Goal: Task Accomplishment & Management: Complete application form

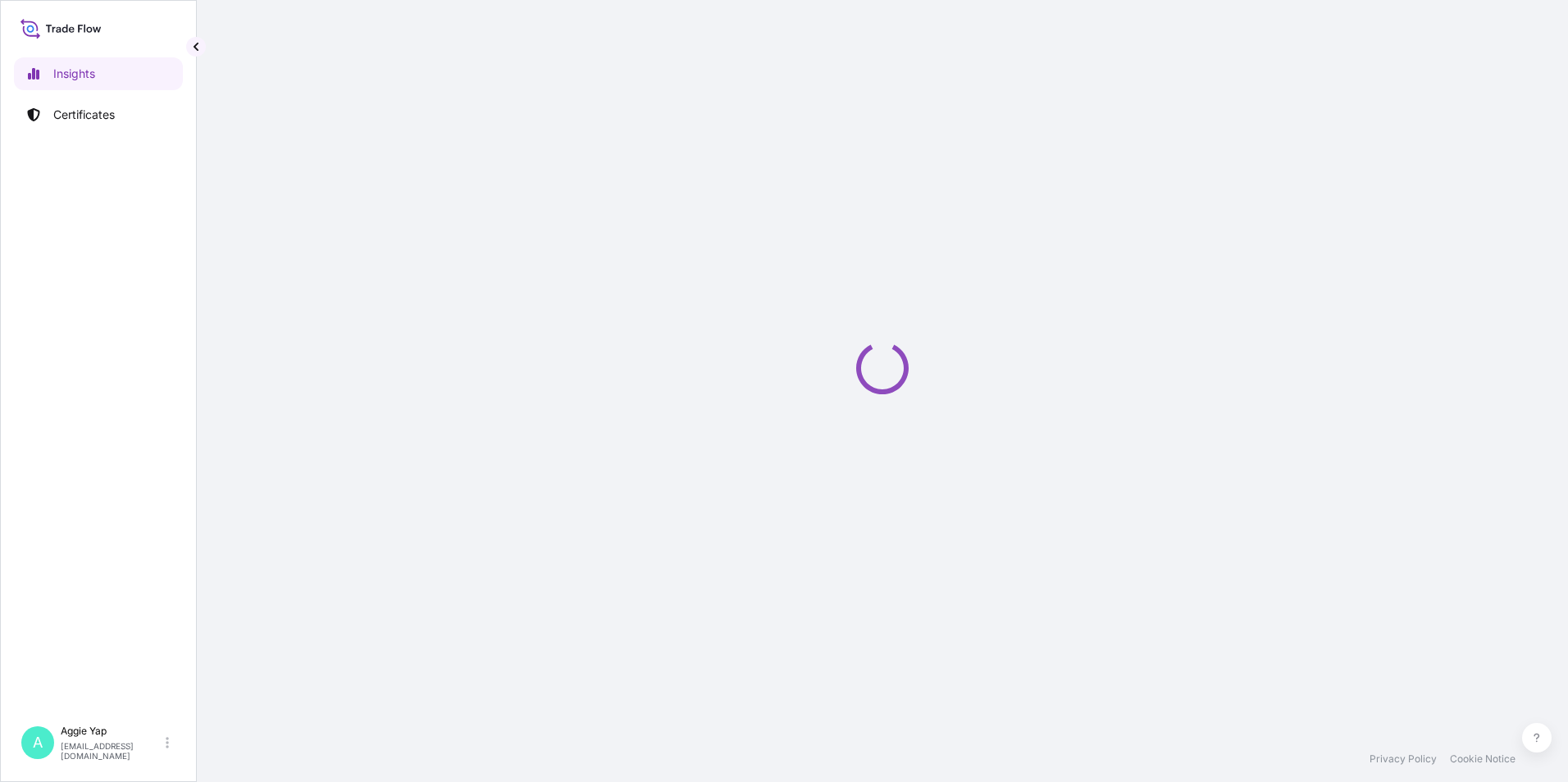
select select "2025"
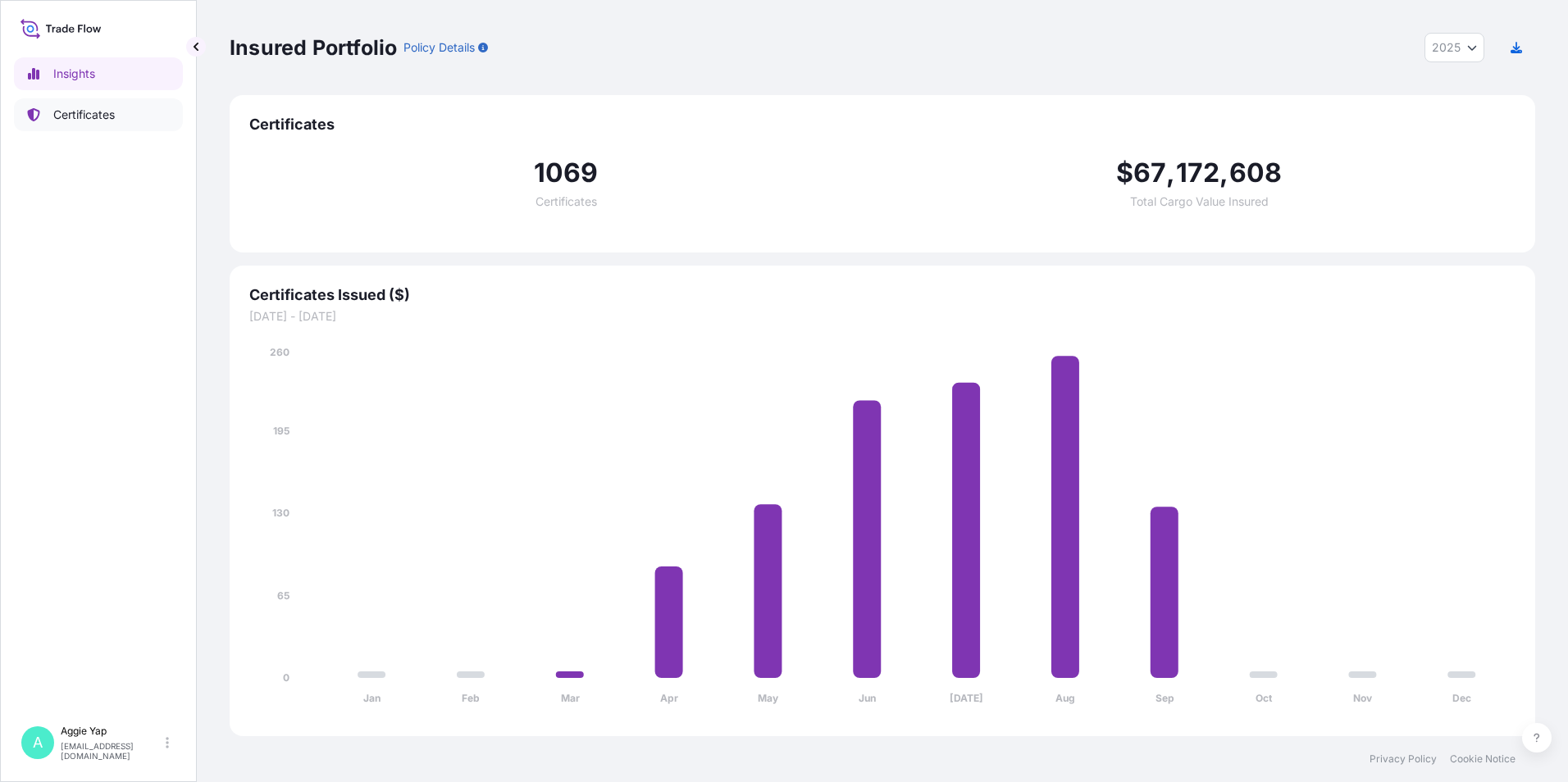
click at [111, 108] on p "Certificates" at bounding box center [84, 114] width 62 height 16
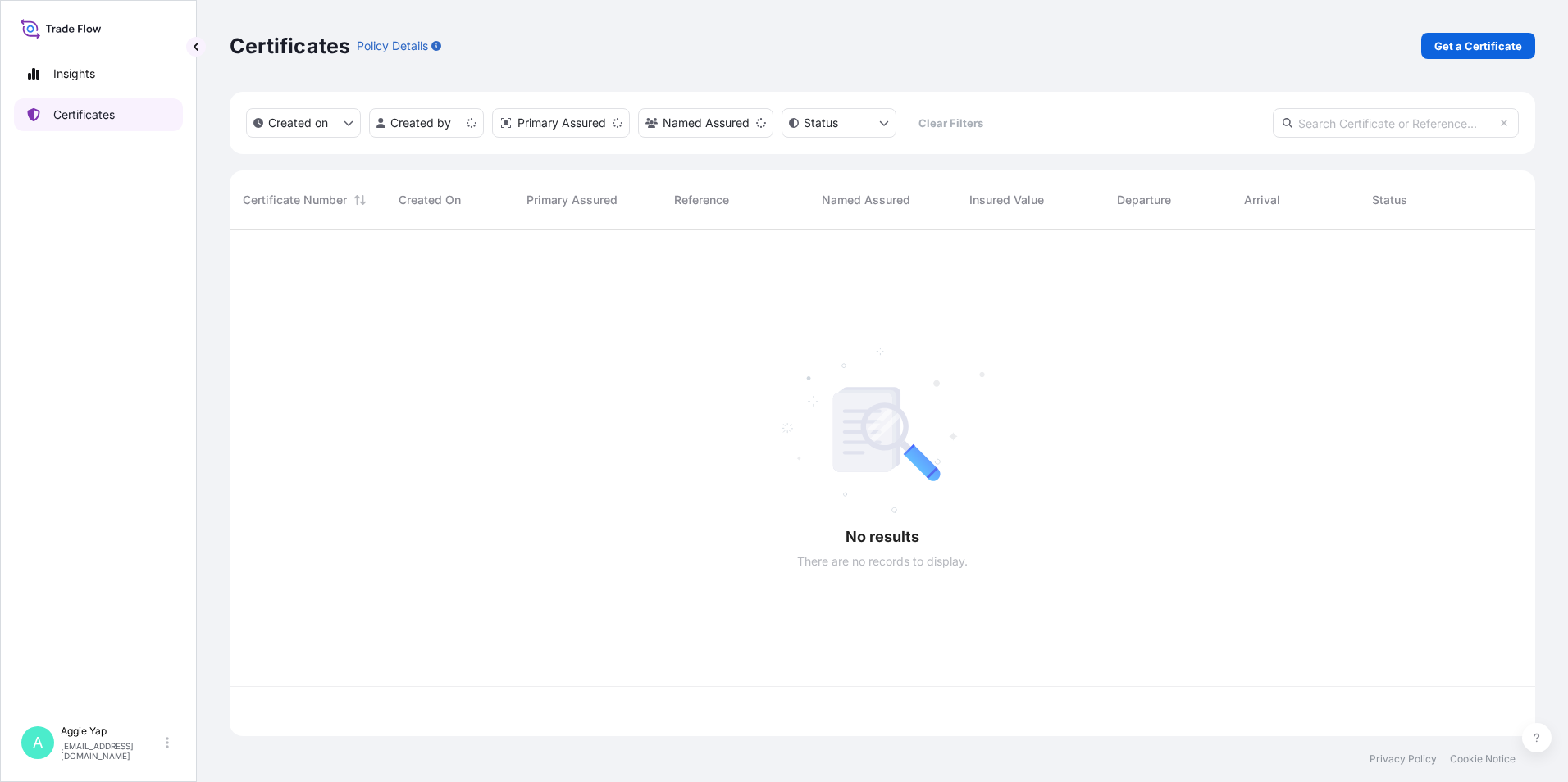
scroll to position [503, 1293]
click at [1478, 51] on p "Get a Certificate" at bounding box center [1478, 46] width 88 height 16
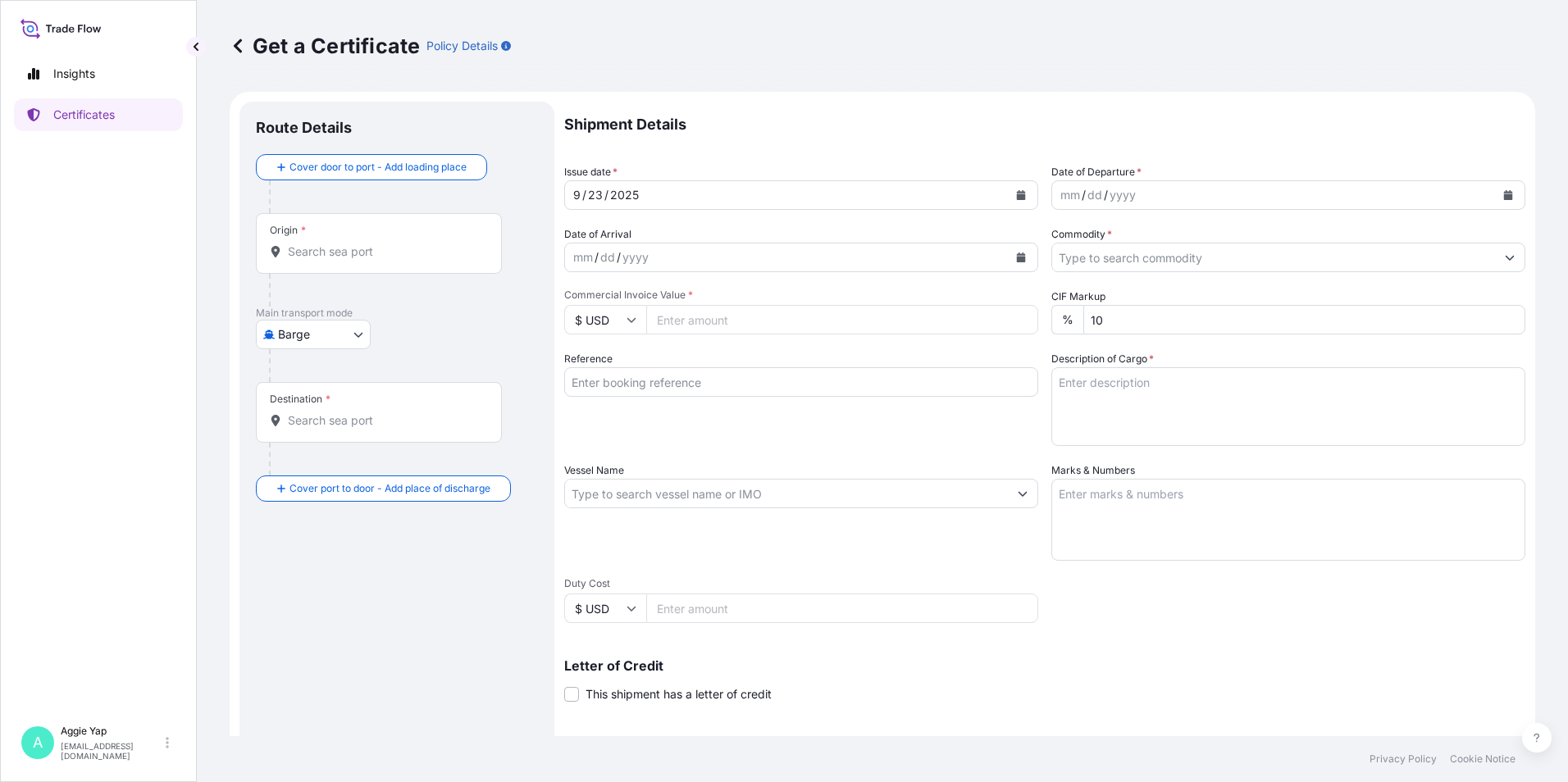
click at [343, 339] on body "Insights Certificates A [PERSON_NAME] [EMAIL_ADDRESS][DOMAIN_NAME] Get a Certif…" at bounding box center [784, 391] width 1568 height 782
click at [289, 529] on div "Ocean Vessel" at bounding box center [314, 524] width 104 height 30
select select "Ocean Vessel"
click at [398, 243] on div "Origin *" at bounding box center [378, 250] width 246 height 61
click at [398, 250] on input "Origin *" at bounding box center [384, 258] width 193 height 16
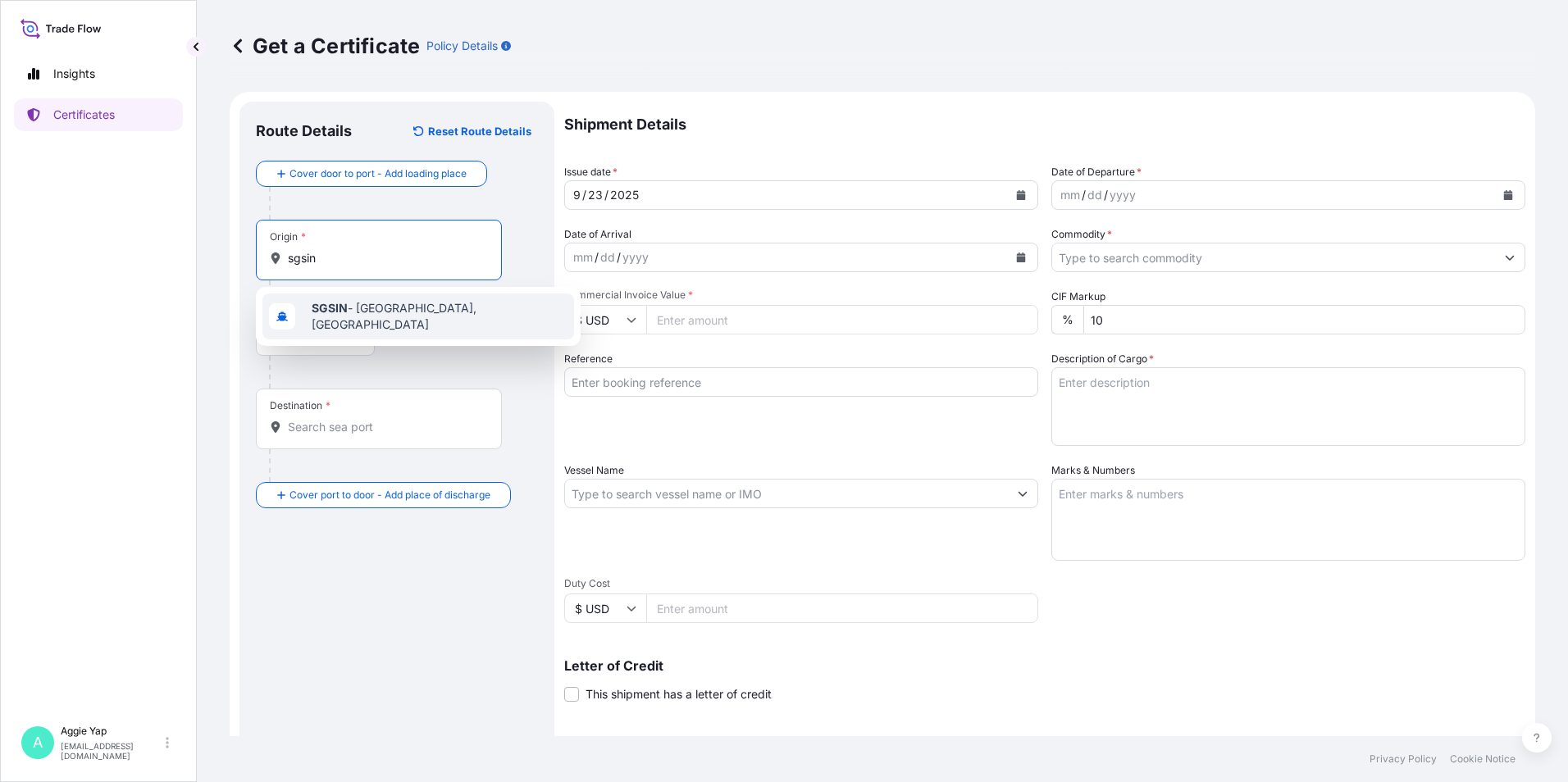
click at [384, 316] on span "SGSIN - [GEOGRAPHIC_DATA], [GEOGRAPHIC_DATA]" at bounding box center [439, 316] width 256 height 33
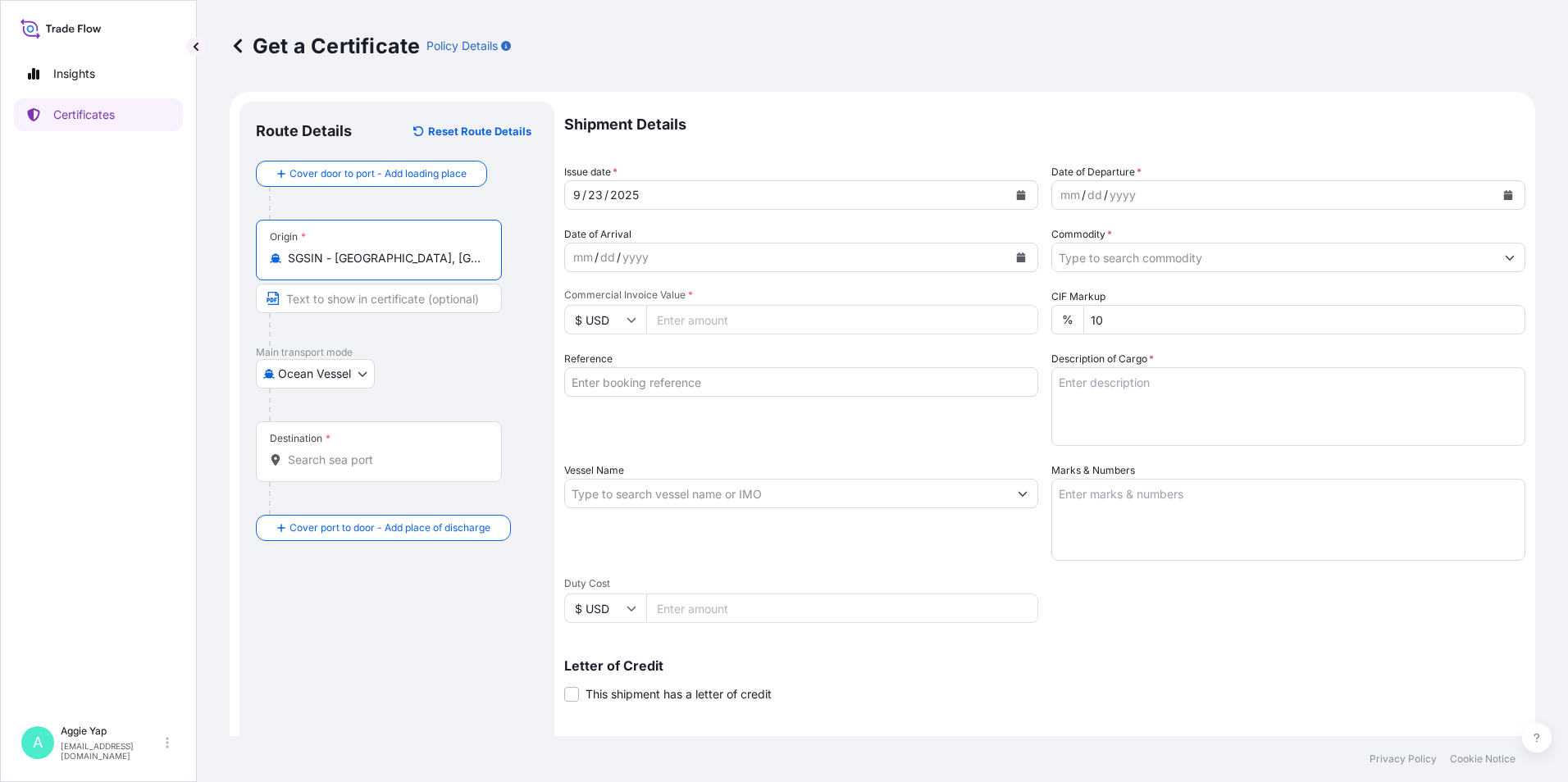
type input "SGSIN - [GEOGRAPHIC_DATA], [GEOGRAPHIC_DATA]"
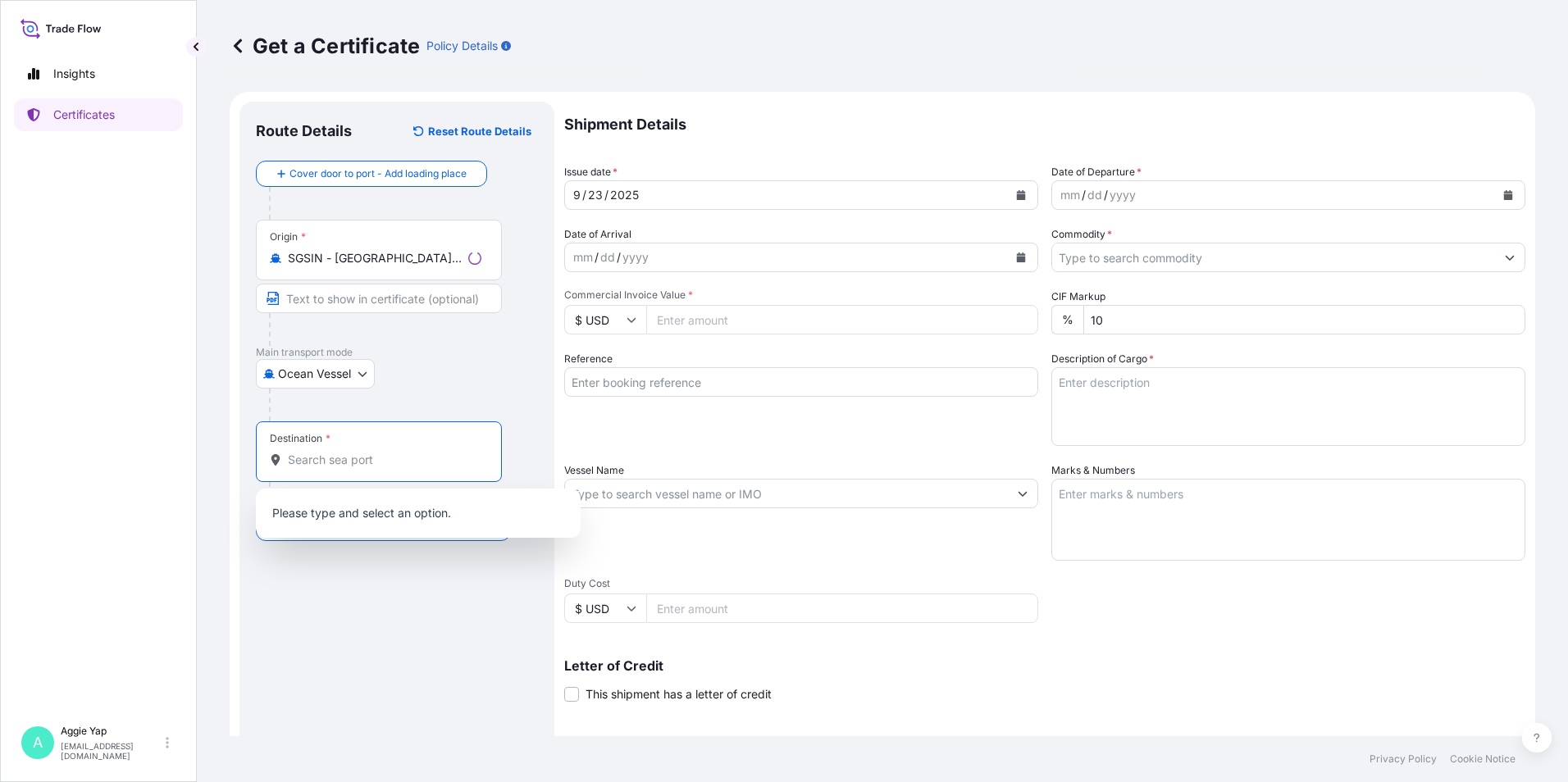
click at [384, 457] on input "Destination *" at bounding box center [384, 459] width 193 height 16
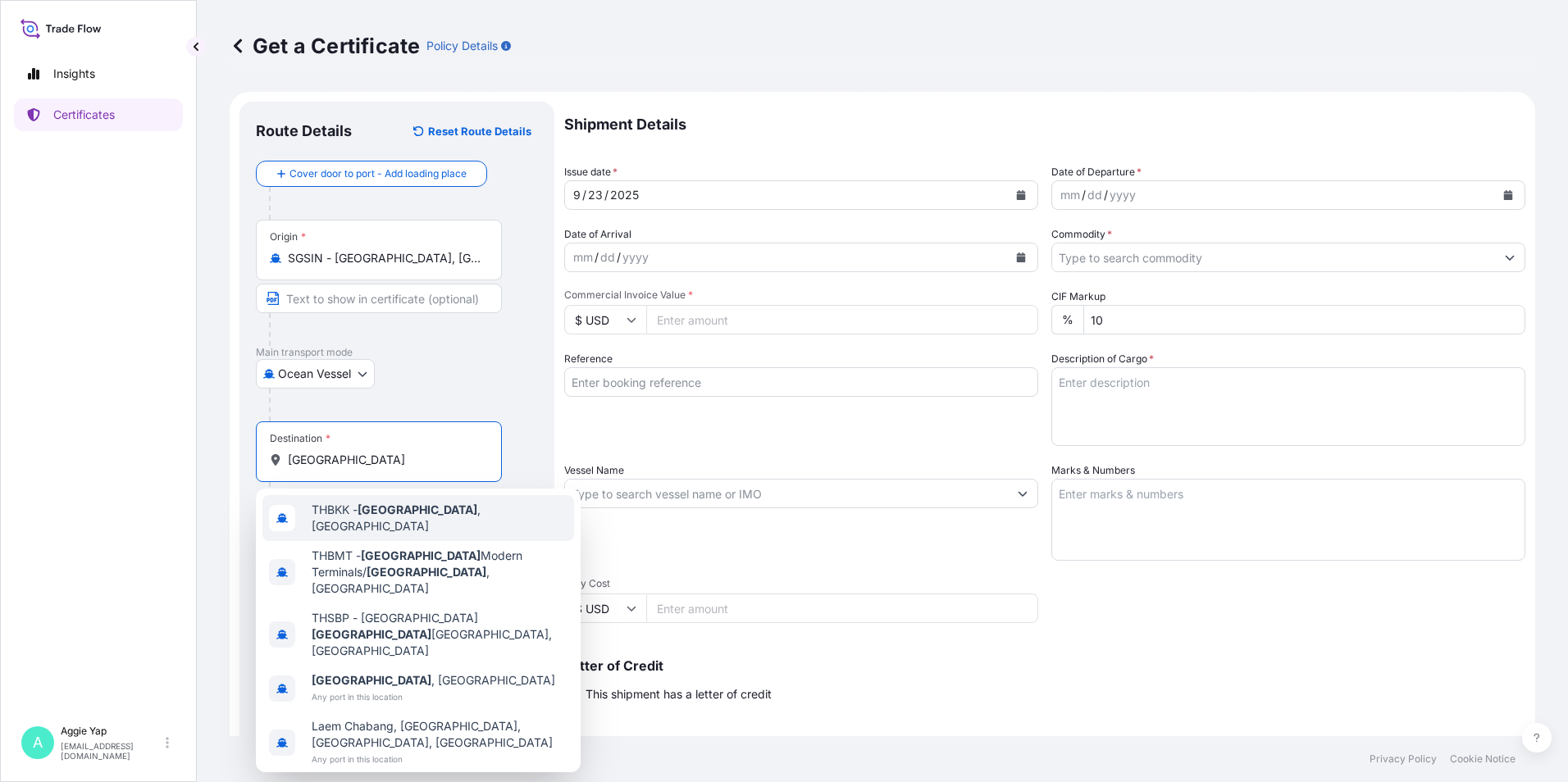
click at [349, 526] on div "THBKK - [GEOGRAPHIC_DATA] , [GEOGRAPHIC_DATA]" at bounding box center [418, 518] width 312 height 46
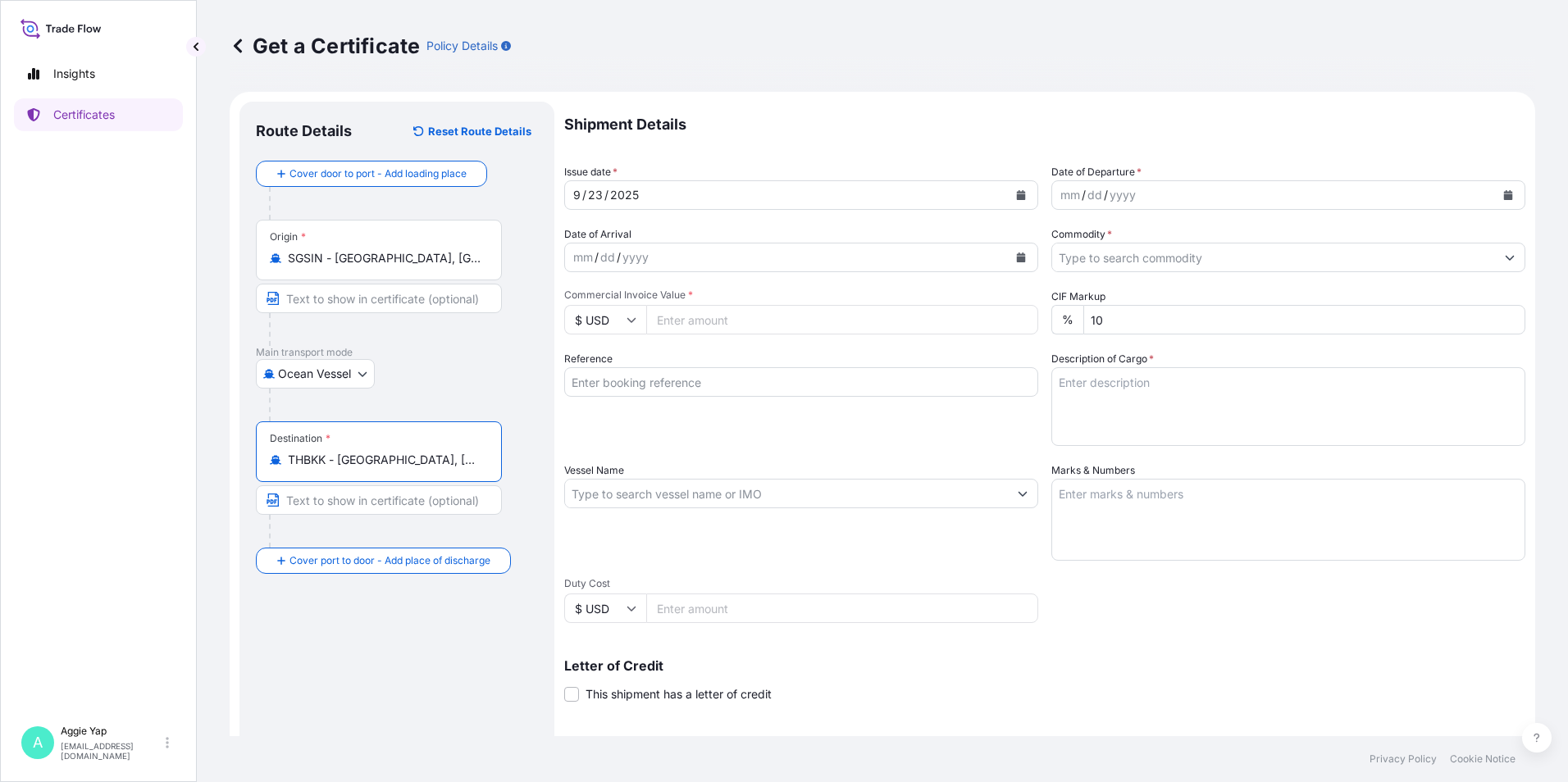
type input "THBKK - [GEOGRAPHIC_DATA], [GEOGRAPHIC_DATA]"
click at [1017, 195] on icon "Calendar" at bounding box center [1021, 195] width 9 height 10
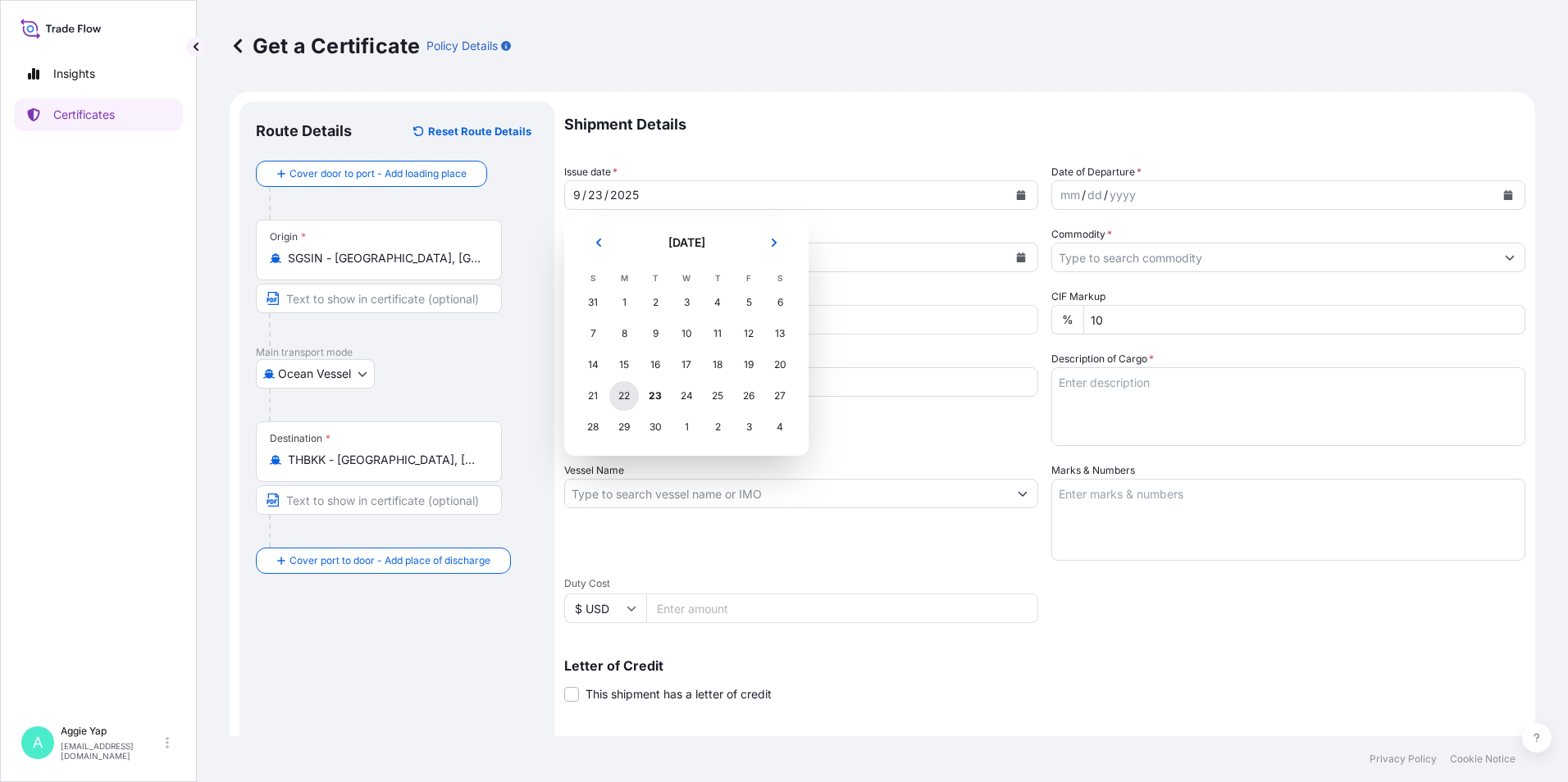
click at [627, 387] on div "22" at bounding box center [623, 395] width 30 height 30
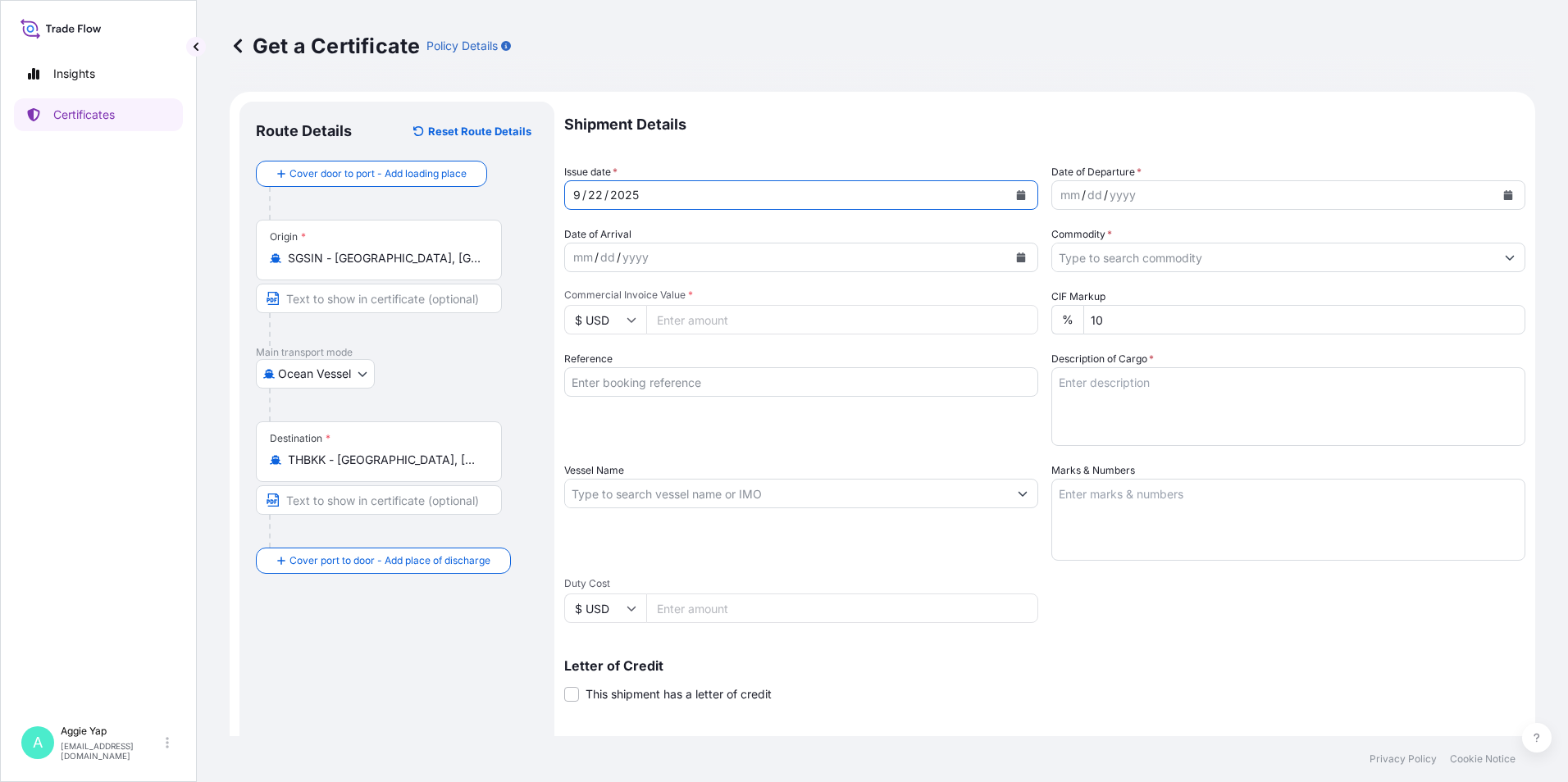
click at [1495, 200] on button "Calendar" at bounding box center [1507, 194] width 26 height 26
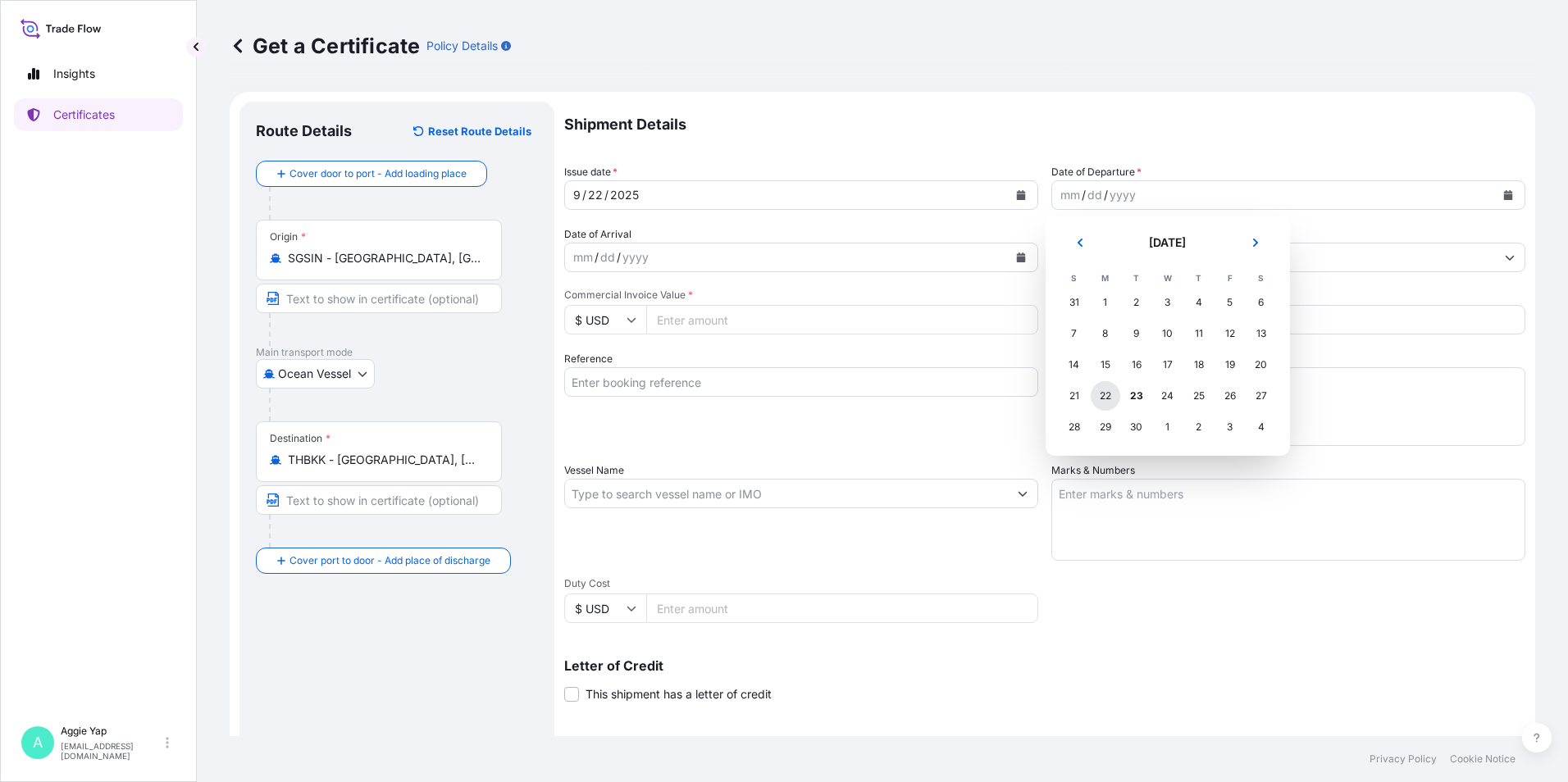
click at [1110, 400] on div "22" at bounding box center [1105, 395] width 30 height 30
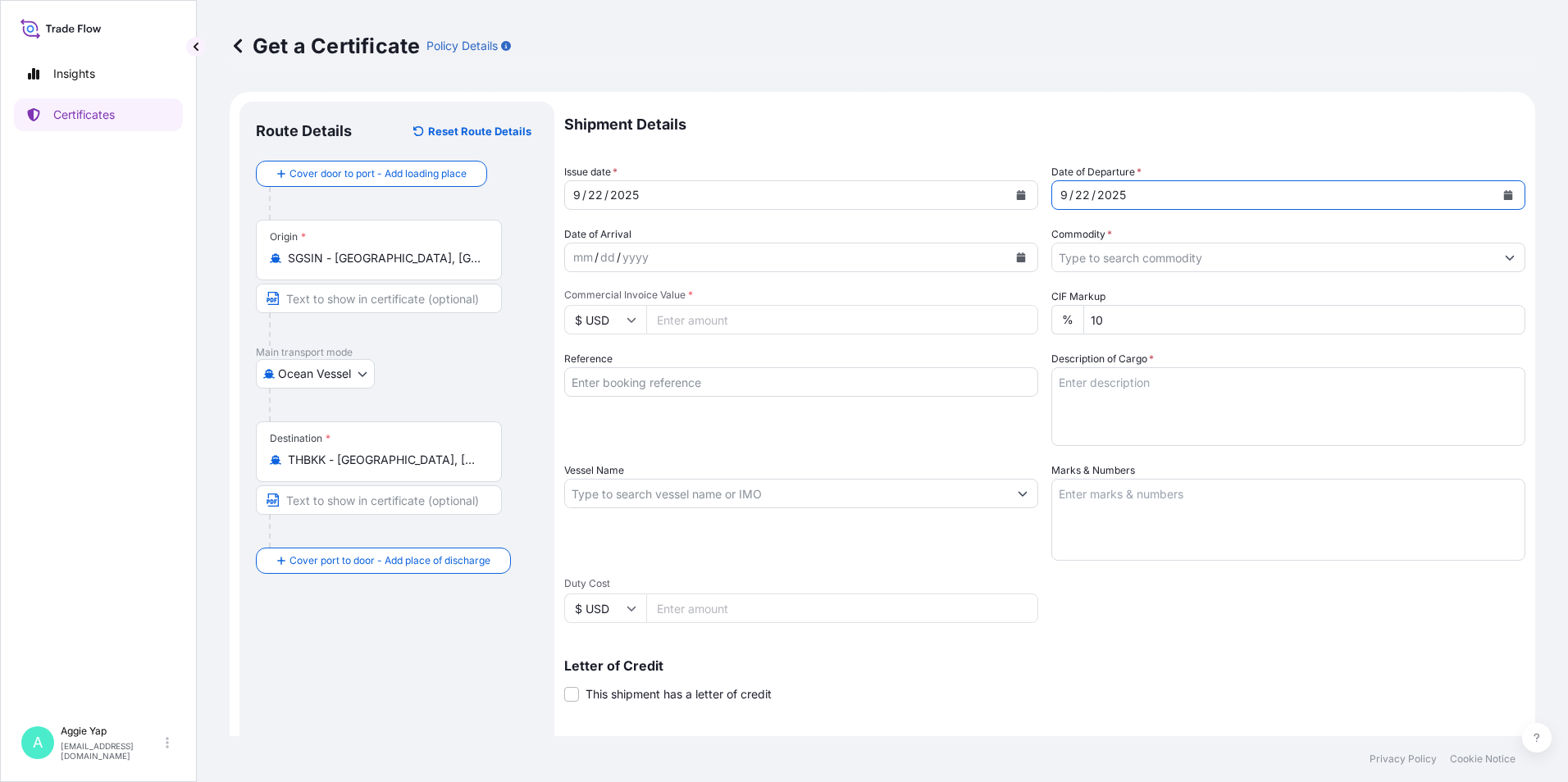
click at [1119, 265] on input "Commodity *" at bounding box center [1273, 257] width 443 height 30
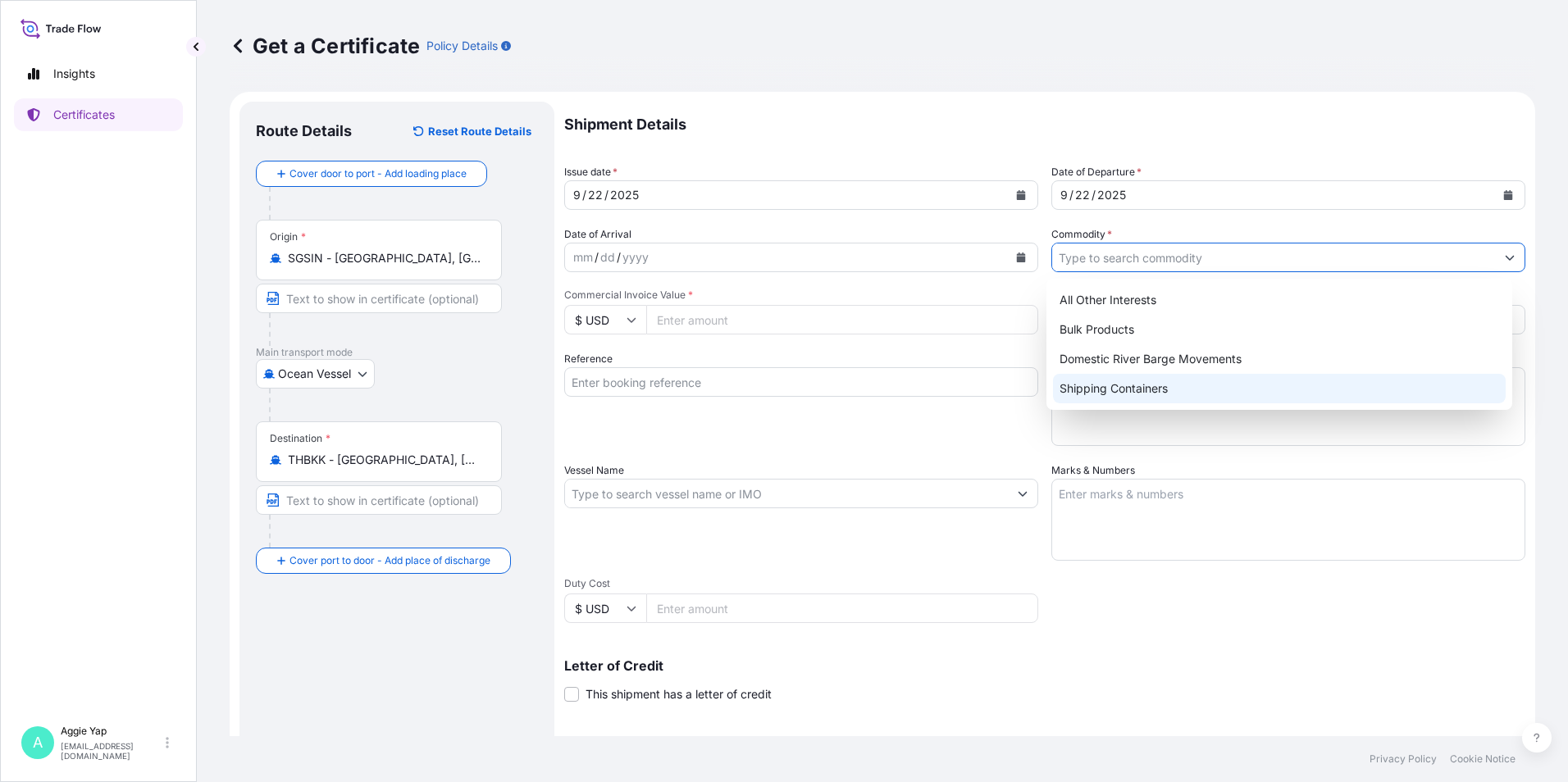
click at [1097, 403] on div "All Other Interests Bulk Products Domestic River Barge Movements Shipping Conta…" at bounding box center [1279, 345] width 454 height 118
type input "Shipping Containers"
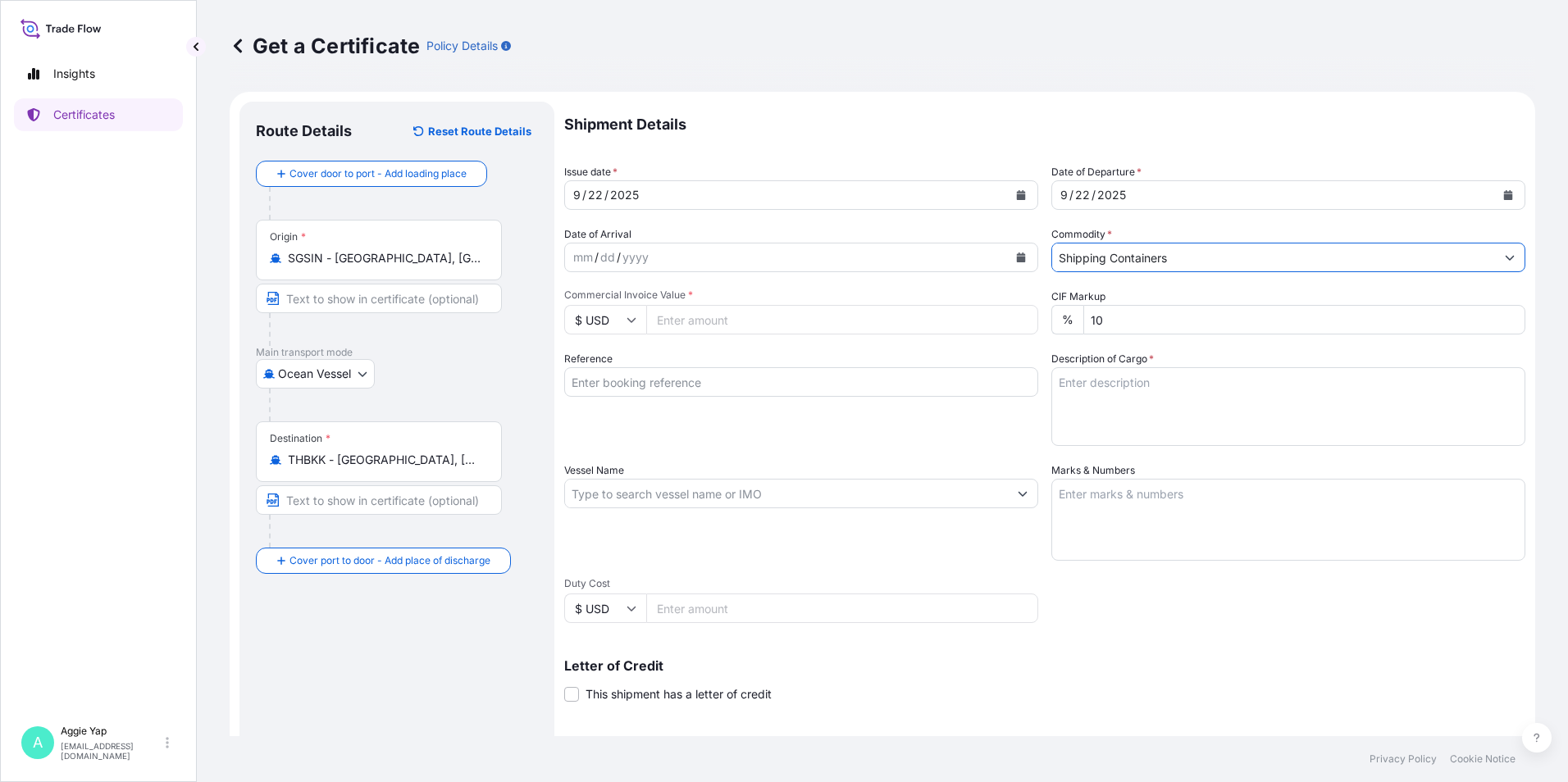
click at [852, 316] on input "Commercial Invoice Value *" at bounding box center [842, 319] width 392 height 30
type input "84895.20"
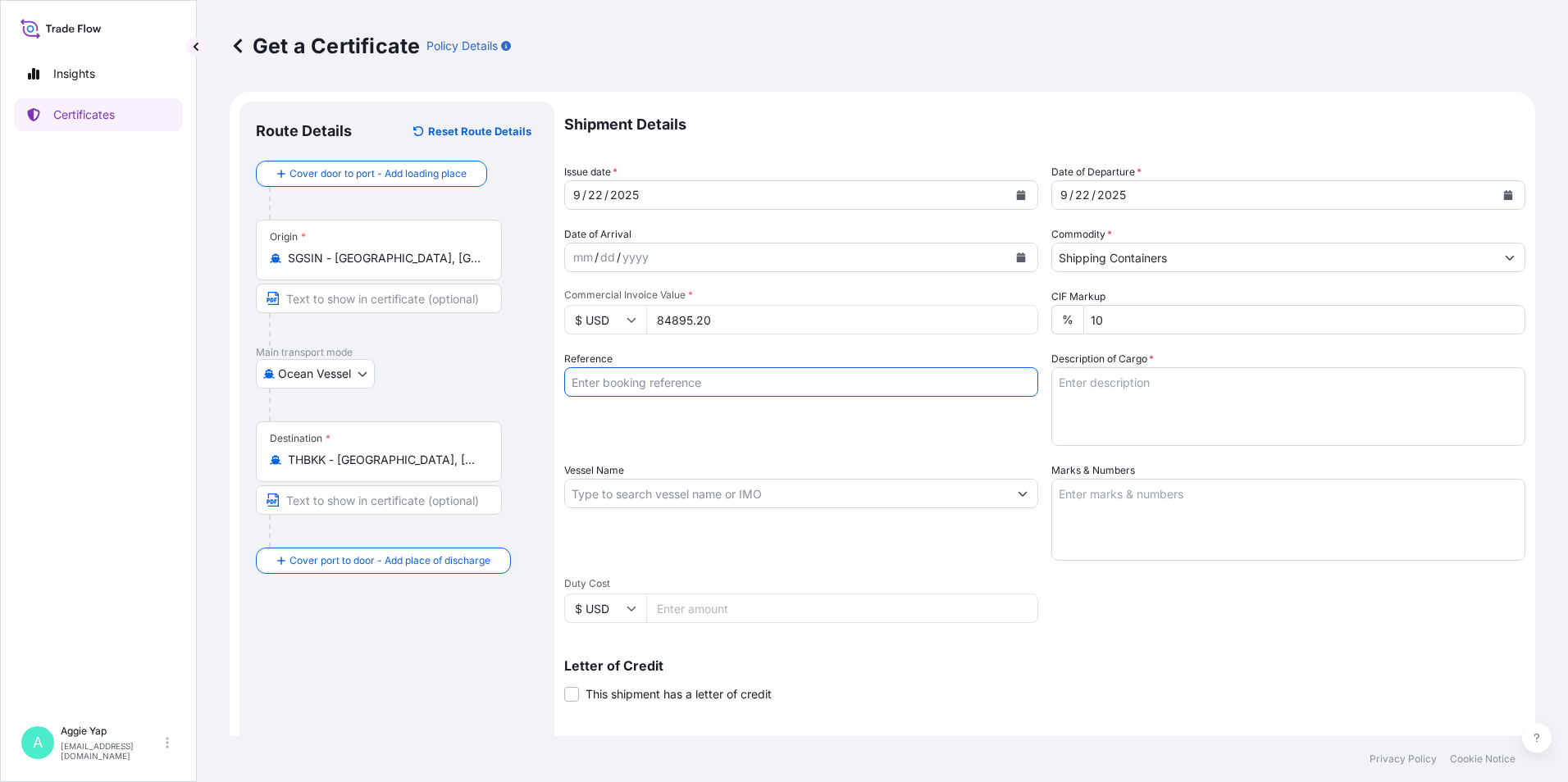
click at [746, 394] on input "Reference" at bounding box center [801, 382] width 474 height 30
type input "BRENNTAG INGREDIENTS ([GEOGRAPHIC_DATA])"
drag, startPoint x: 771, startPoint y: 440, endPoint x: 709, endPoint y: 481, distance: 74.3
click at [772, 440] on div "Reference BRENNTAG INGREDIENTS ([GEOGRAPHIC_DATA])" at bounding box center [801, 398] width 474 height 95
click at [677, 495] on input "Vessel Name" at bounding box center [787, 493] width 443 height 30
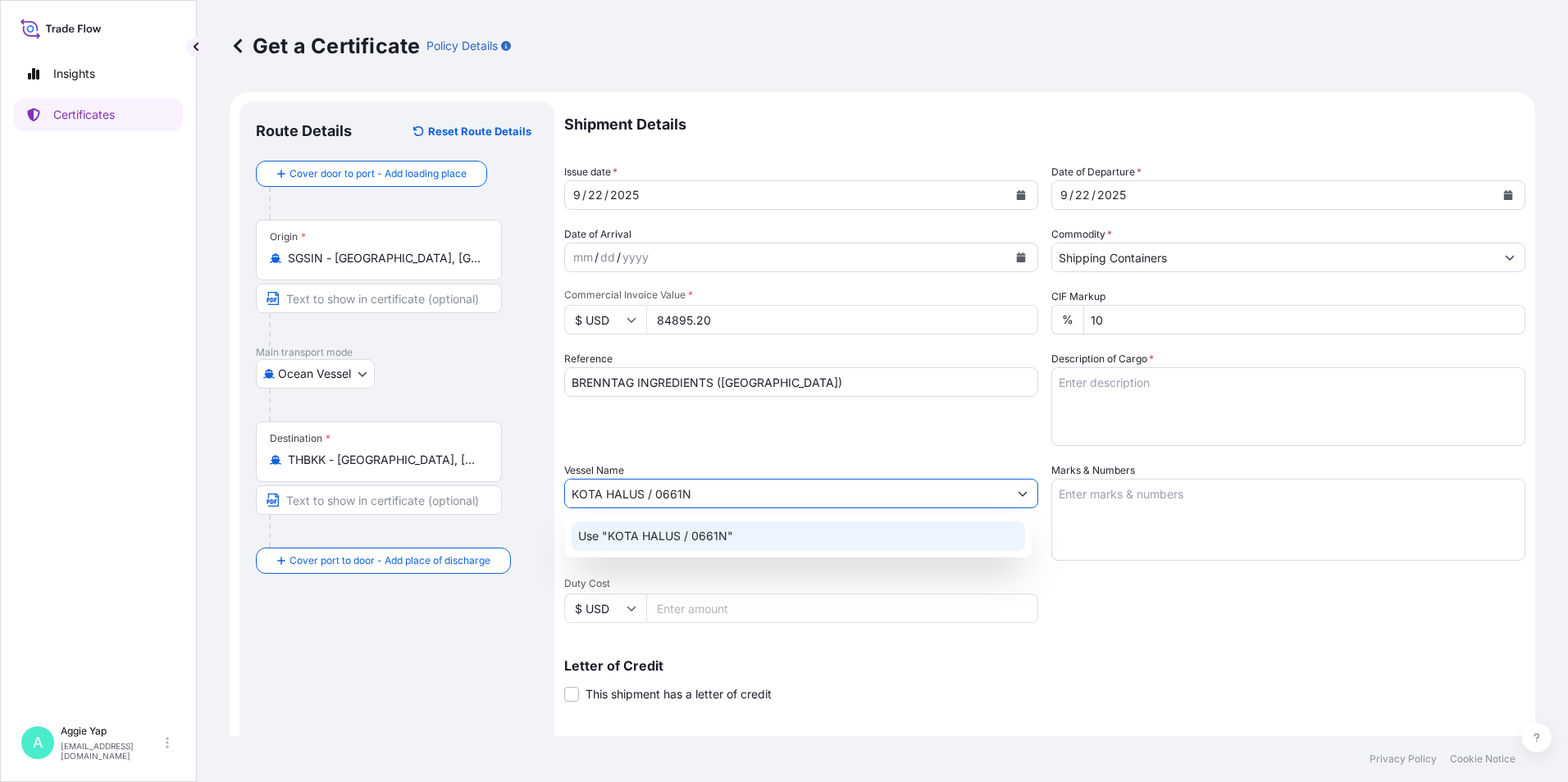
click at [768, 540] on div "Use "KOTA HALUS / 0661N"" at bounding box center [798, 535] width 454 height 30
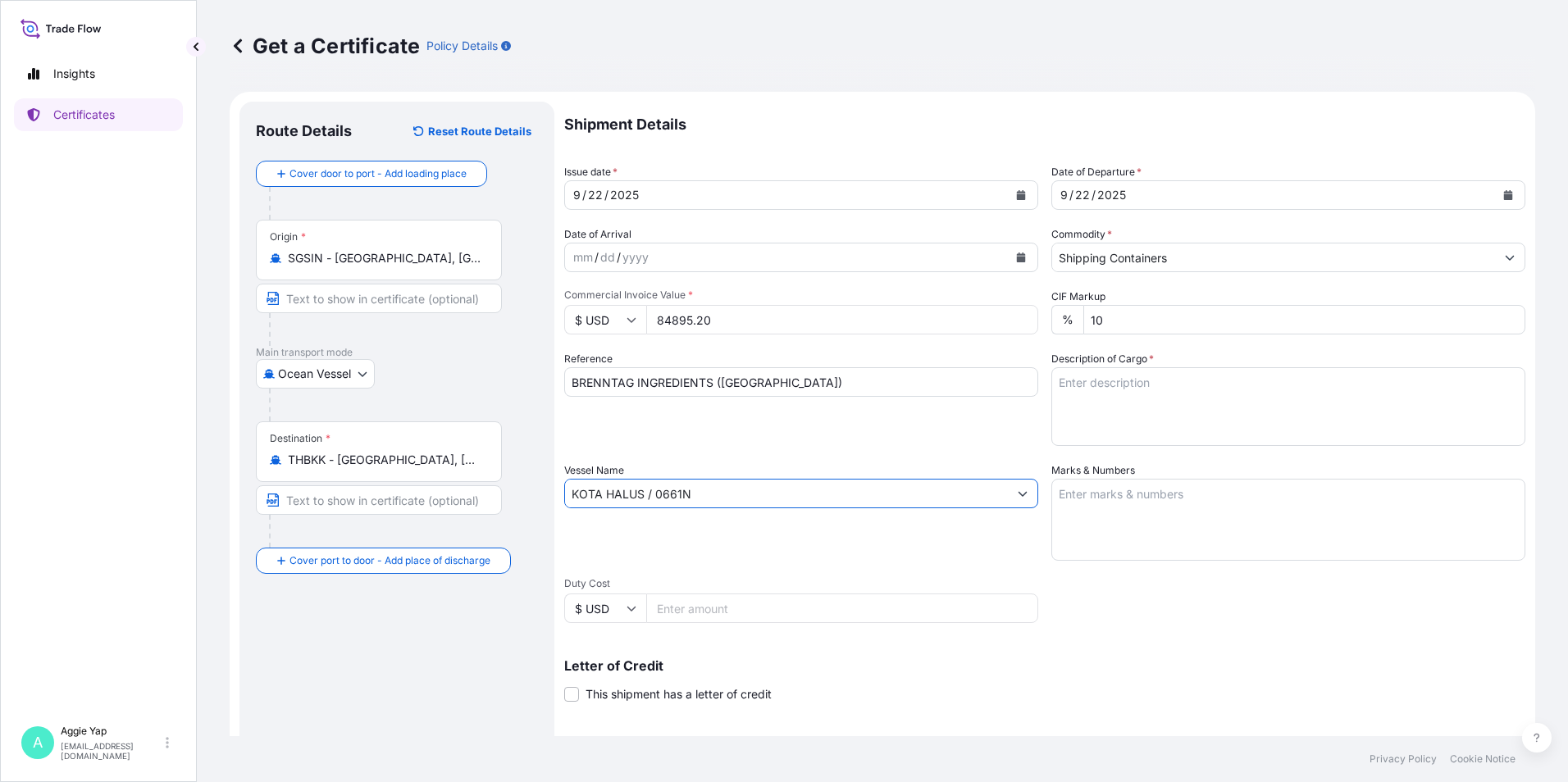
type input "KOTA HALUS / 0661N"
click at [1127, 506] on textarea "Marks & Numbers" at bounding box center [1288, 519] width 474 height 82
type textarea "AS PER BILL OF LADING"
click at [1107, 372] on textarea "Description of Cargo *" at bounding box center [1288, 406] width 474 height 79
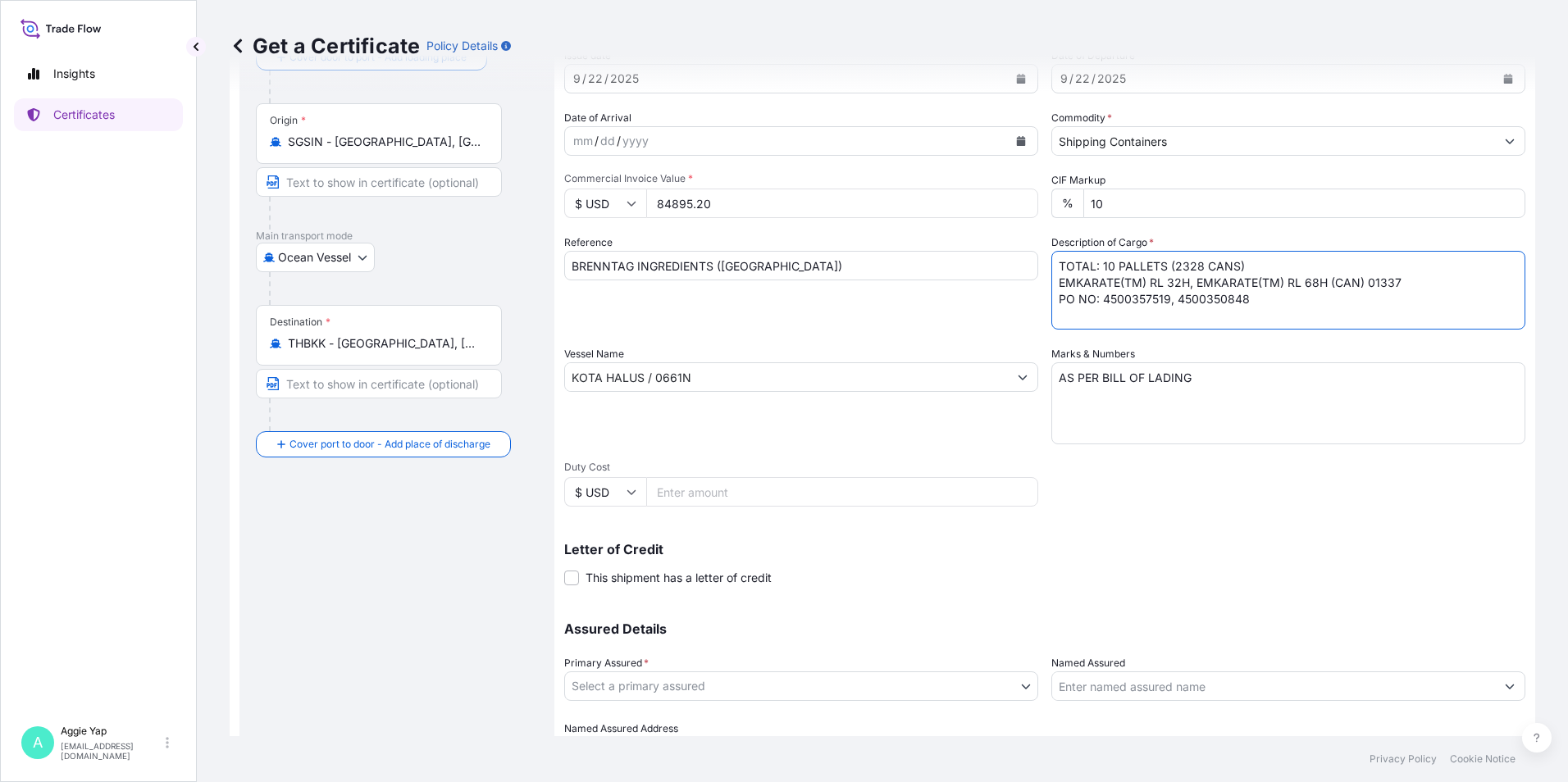
scroll to position [203, 0]
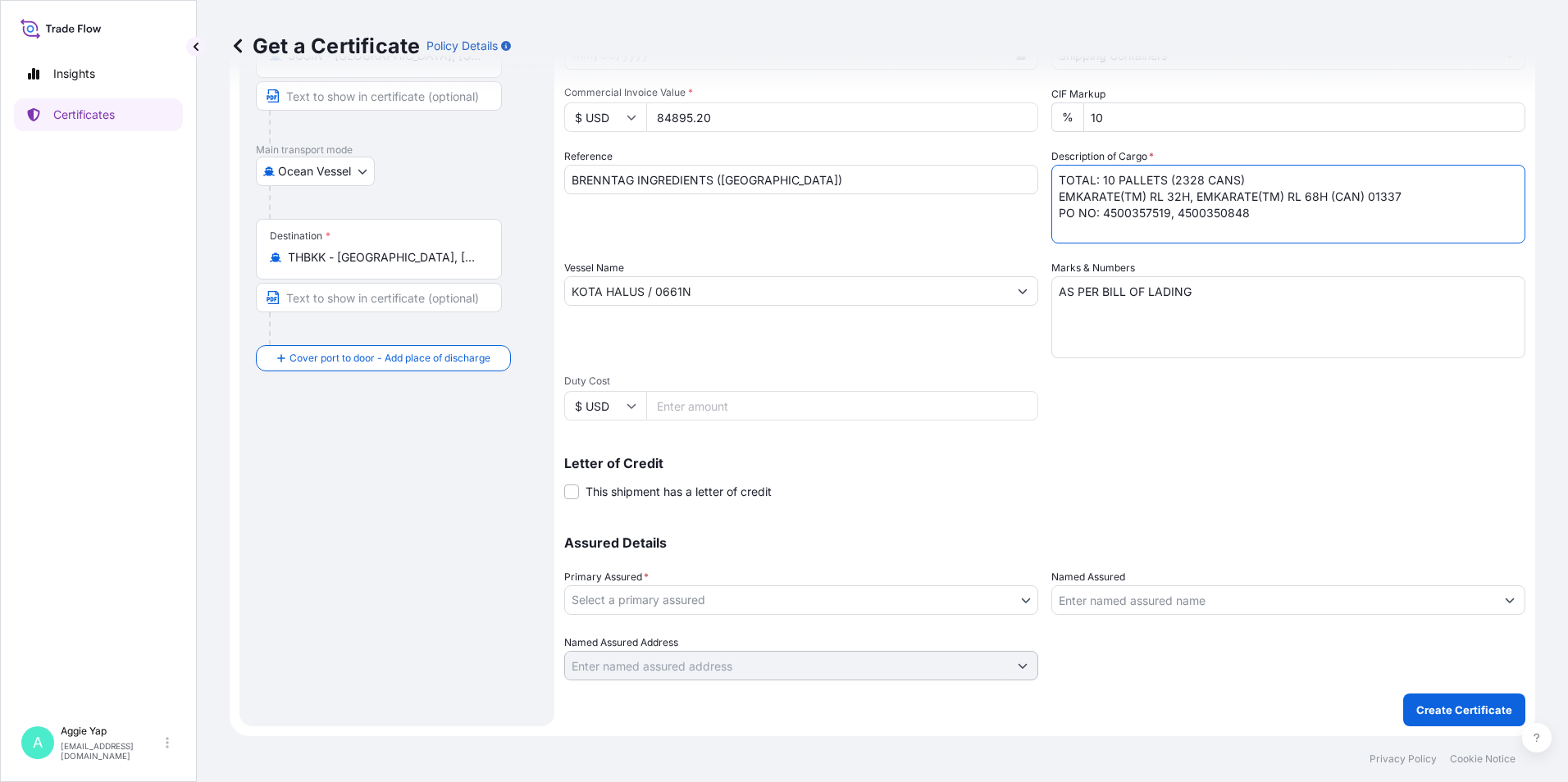
type textarea "TOTAL: 10 PALLETS (2328 CANS) EMKARATE(TM) RL 32H, EMKARATE(TM) RL 68H (CAN) 01…"
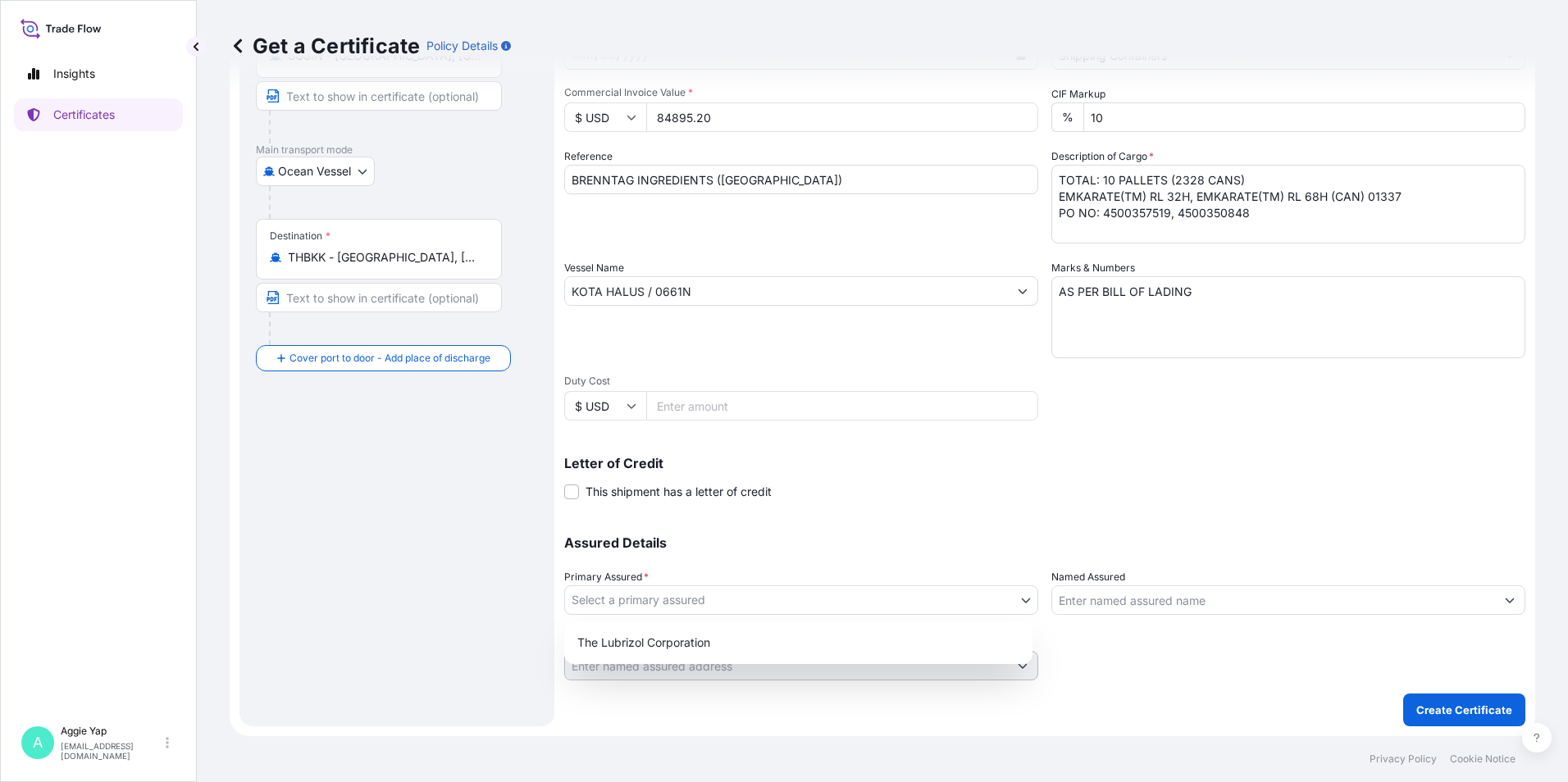
click at [621, 600] on body "Insights Certificates A [PERSON_NAME] [EMAIL_ADDRESS][DOMAIN_NAME] Get a Certif…" at bounding box center [784, 391] width 1568 height 782
click at [636, 637] on div "The Lubrizol Corporation" at bounding box center [798, 643] width 455 height 30
select select "31566"
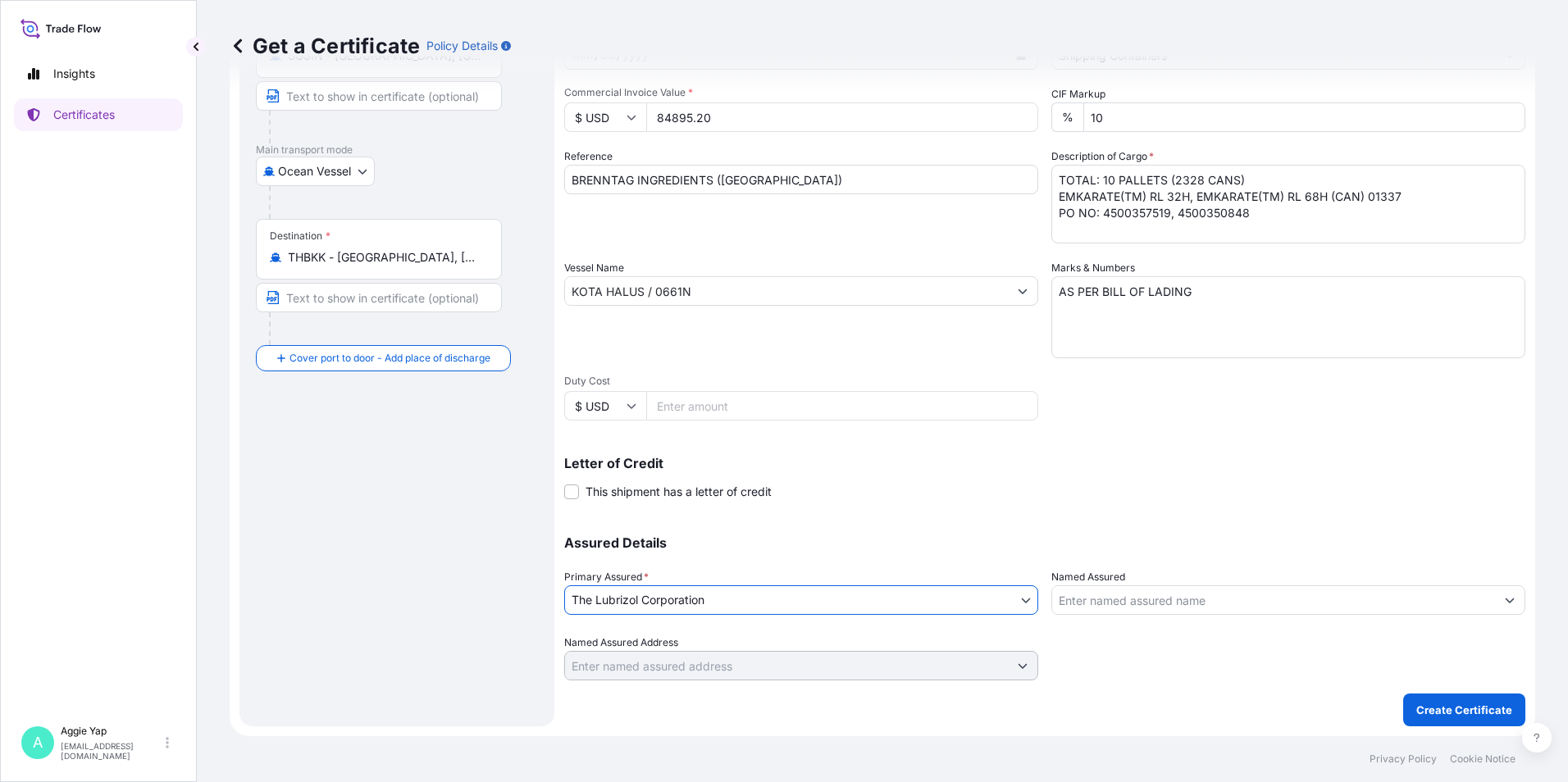
click at [1102, 605] on input "Named Assured" at bounding box center [1273, 600] width 443 height 30
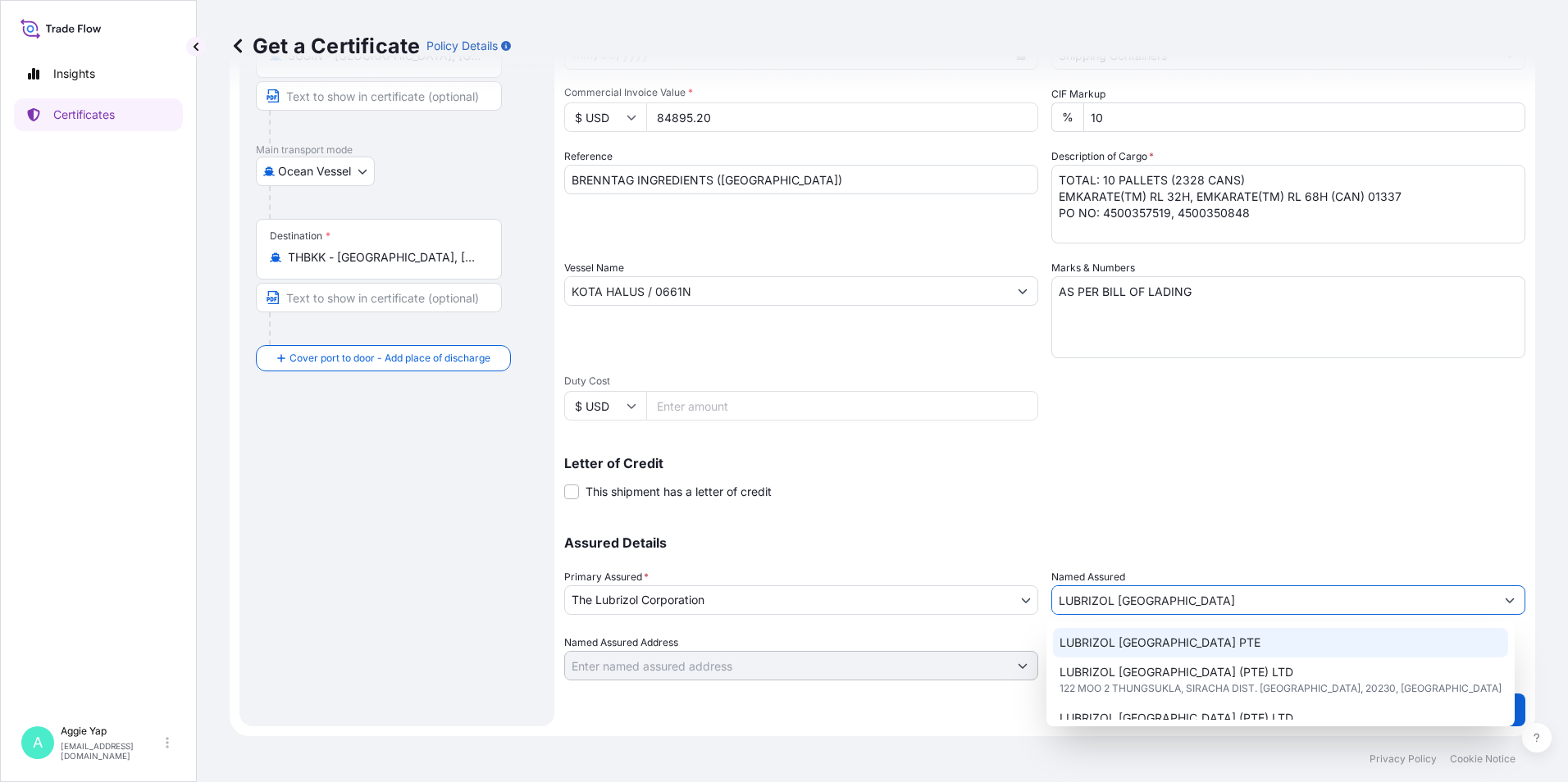
scroll to position [82, 0]
click at [1154, 656] on span "[STREET_ADDRESS]" at bounding box center [1107, 652] width 95 height 16
type input "LUBRIZOL [GEOGRAPHIC_DATA] (PTE) LTD"
type input "[STREET_ADDRESS]"
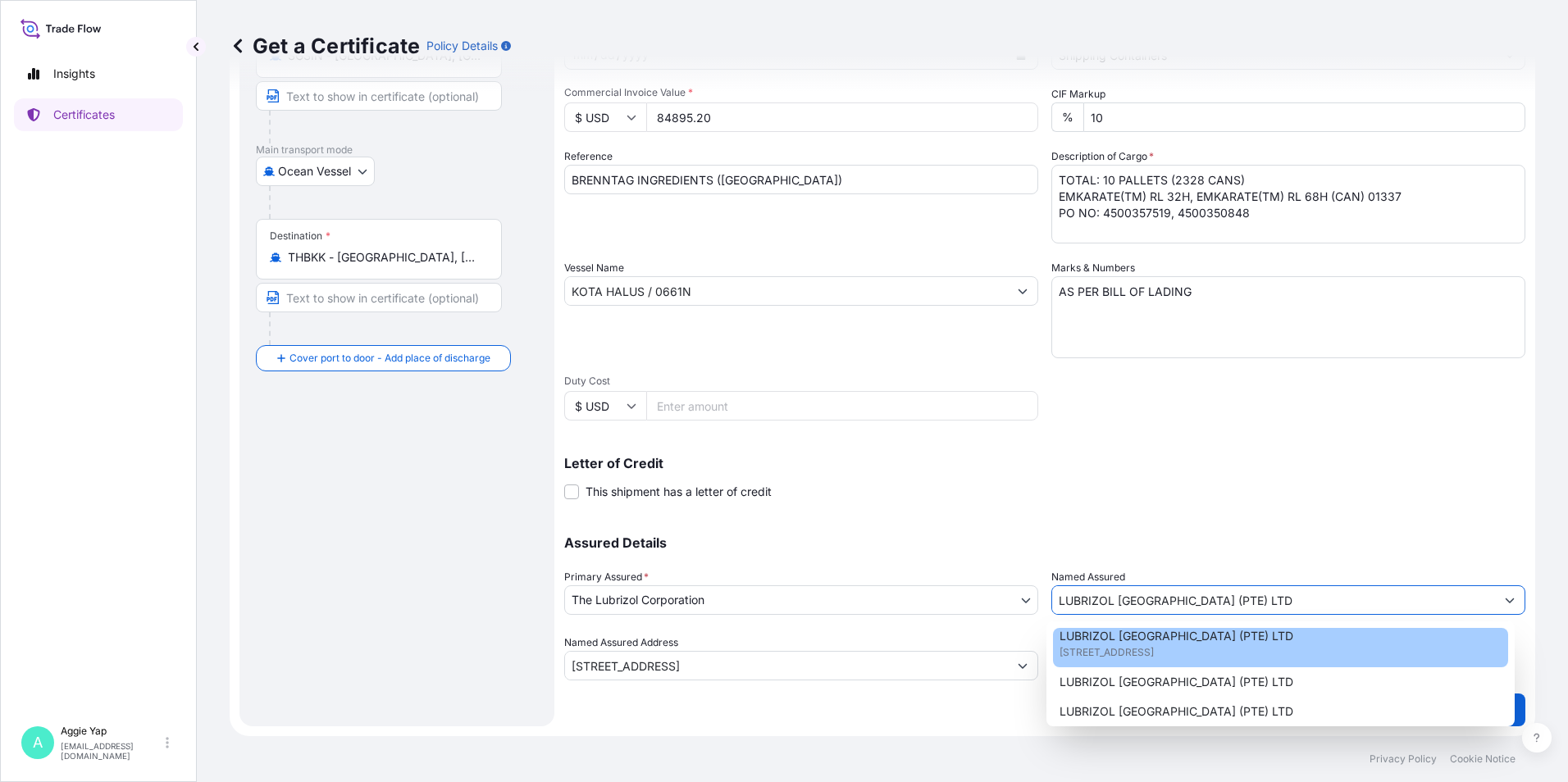
type input "LUBRIZOL [GEOGRAPHIC_DATA] (PTE) LTD"
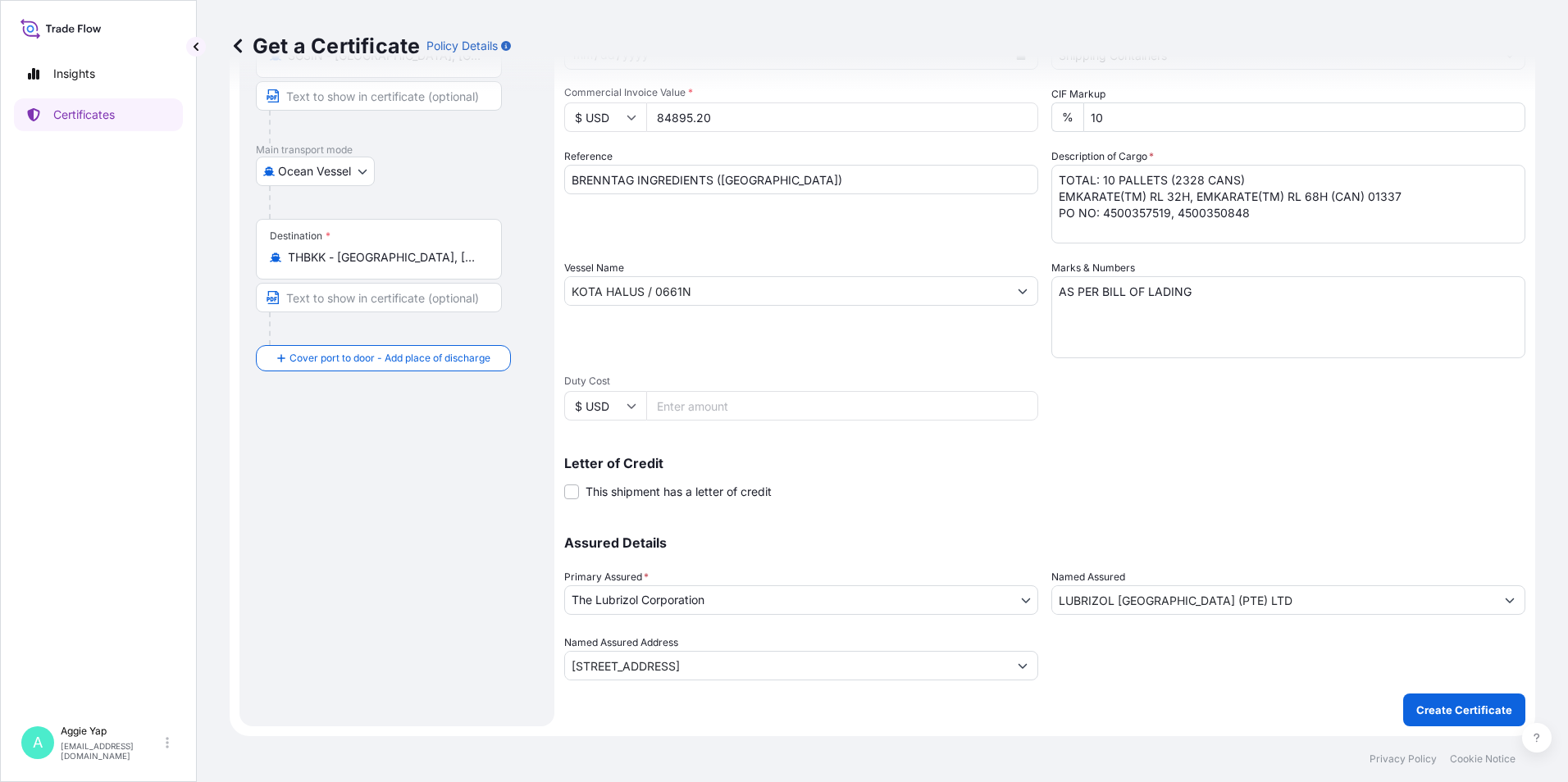
click at [1158, 449] on div "Letter of Credit This shipment has a letter of credit Letter of credit * Letter…" at bounding box center [1045, 468] width 961 height 63
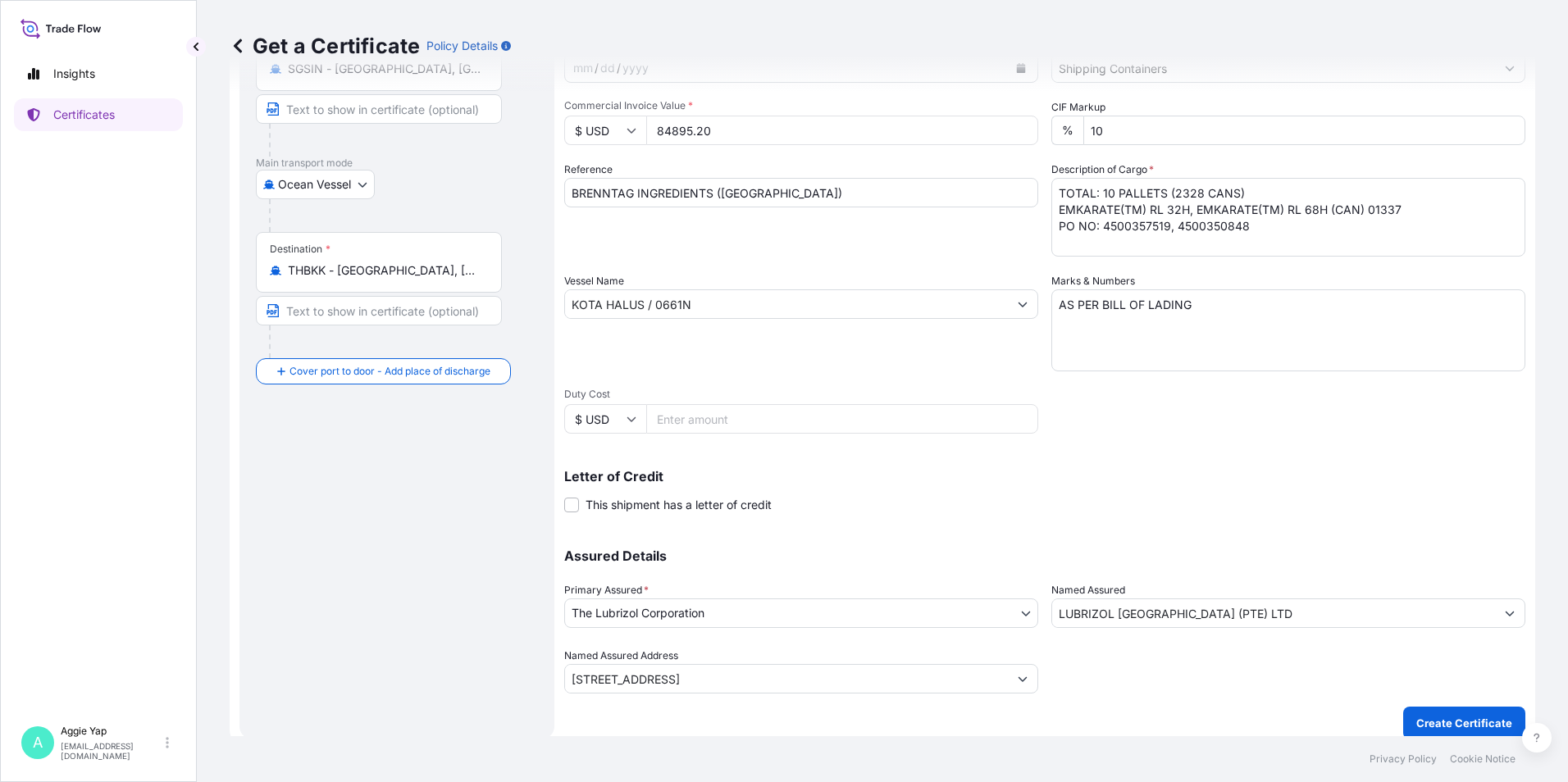
scroll to position [203, 0]
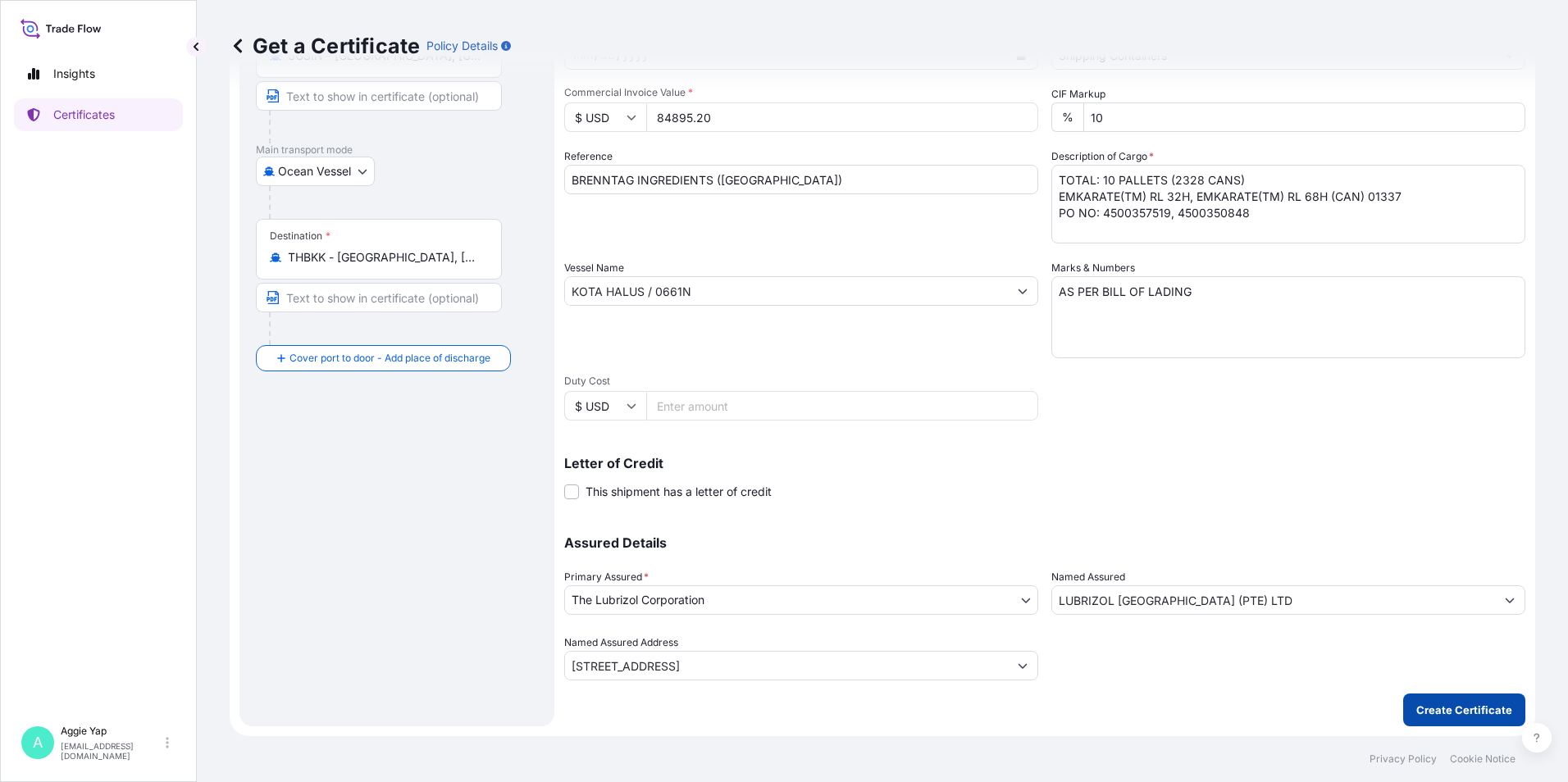
click at [1427, 696] on button "Create Certificate" at bounding box center [1464, 709] width 122 height 33
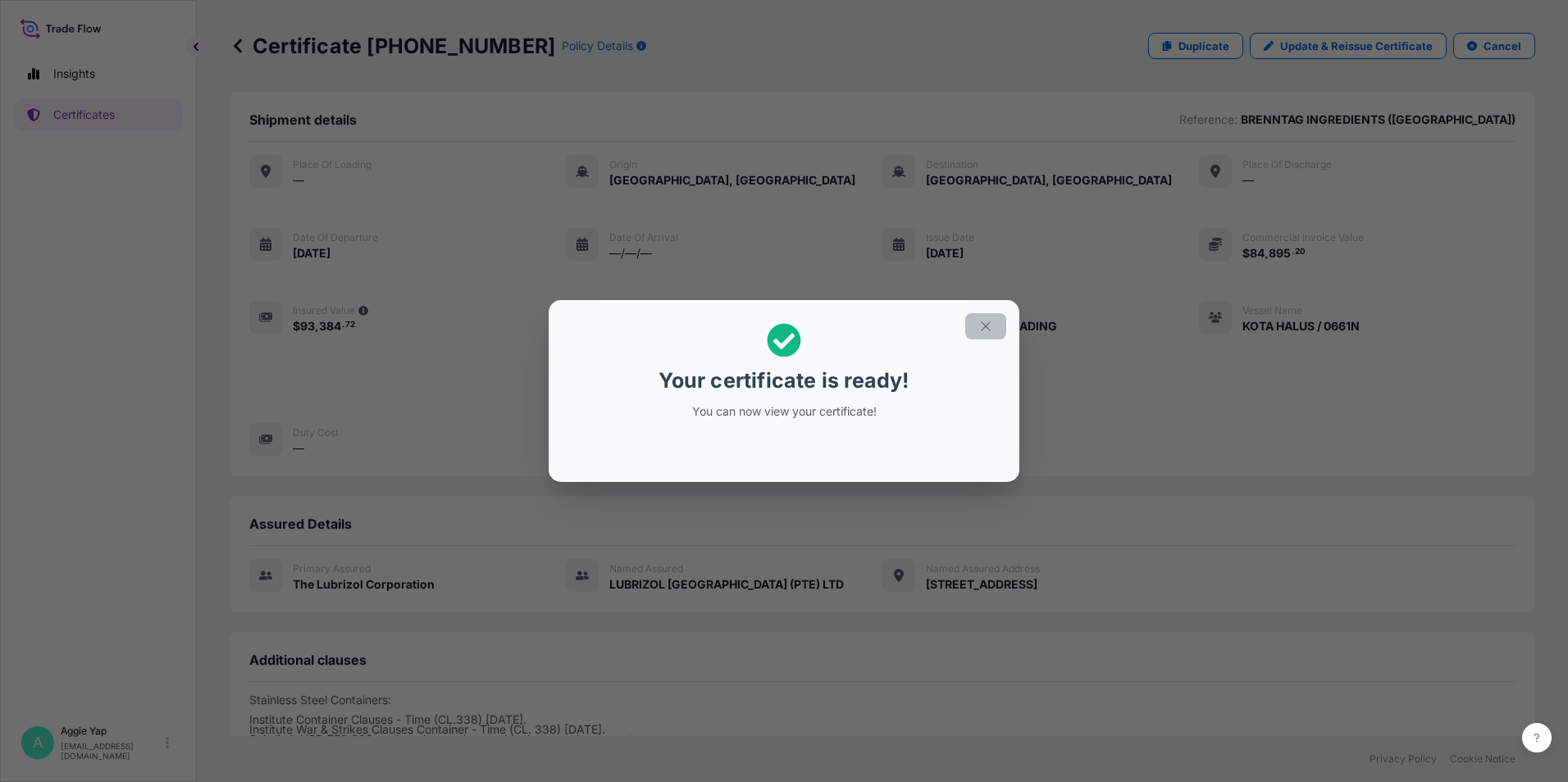
click at [979, 320] on icon "button" at bounding box center [985, 326] width 14 height 14
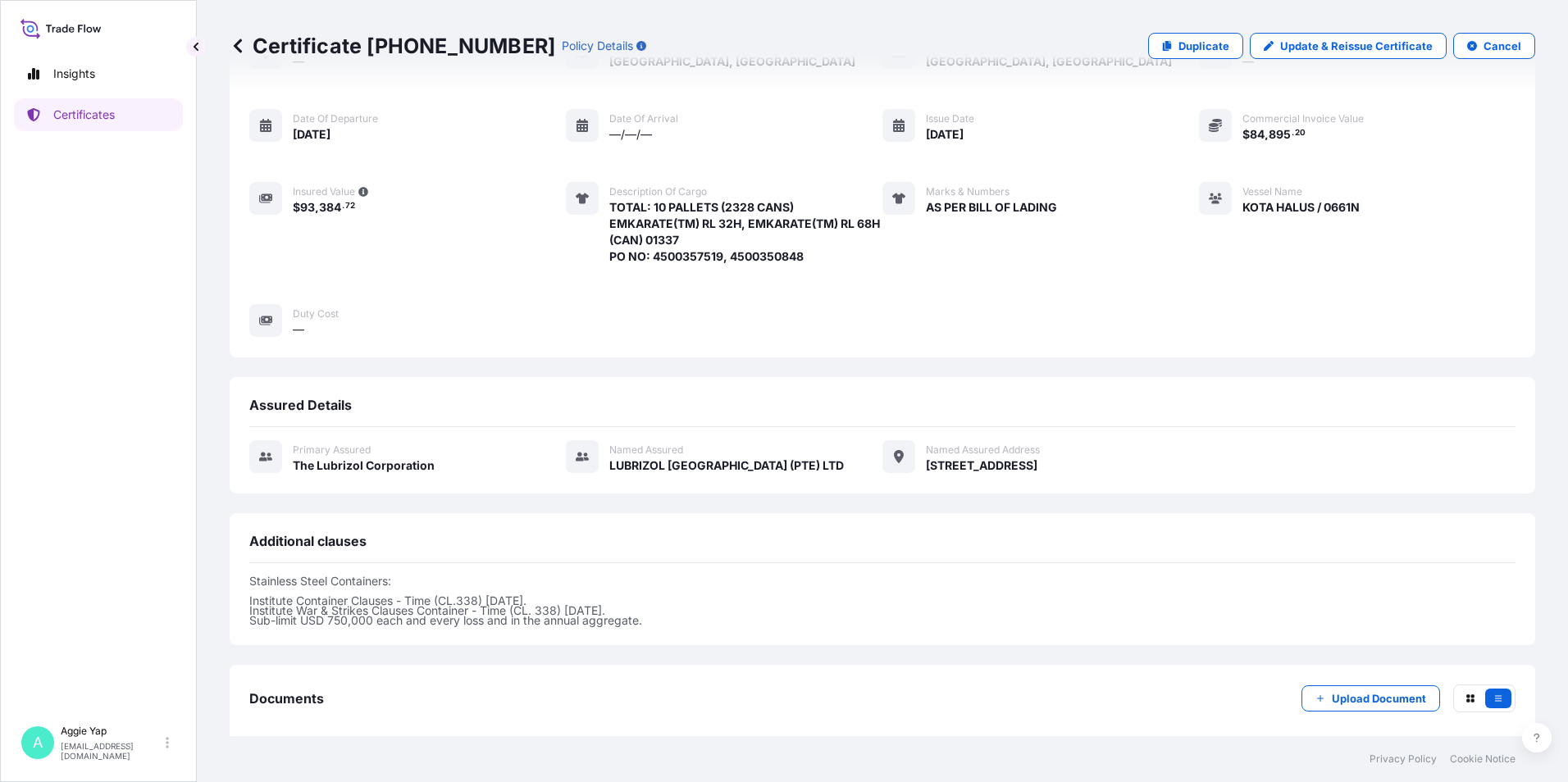
scroll to position [201, 0]
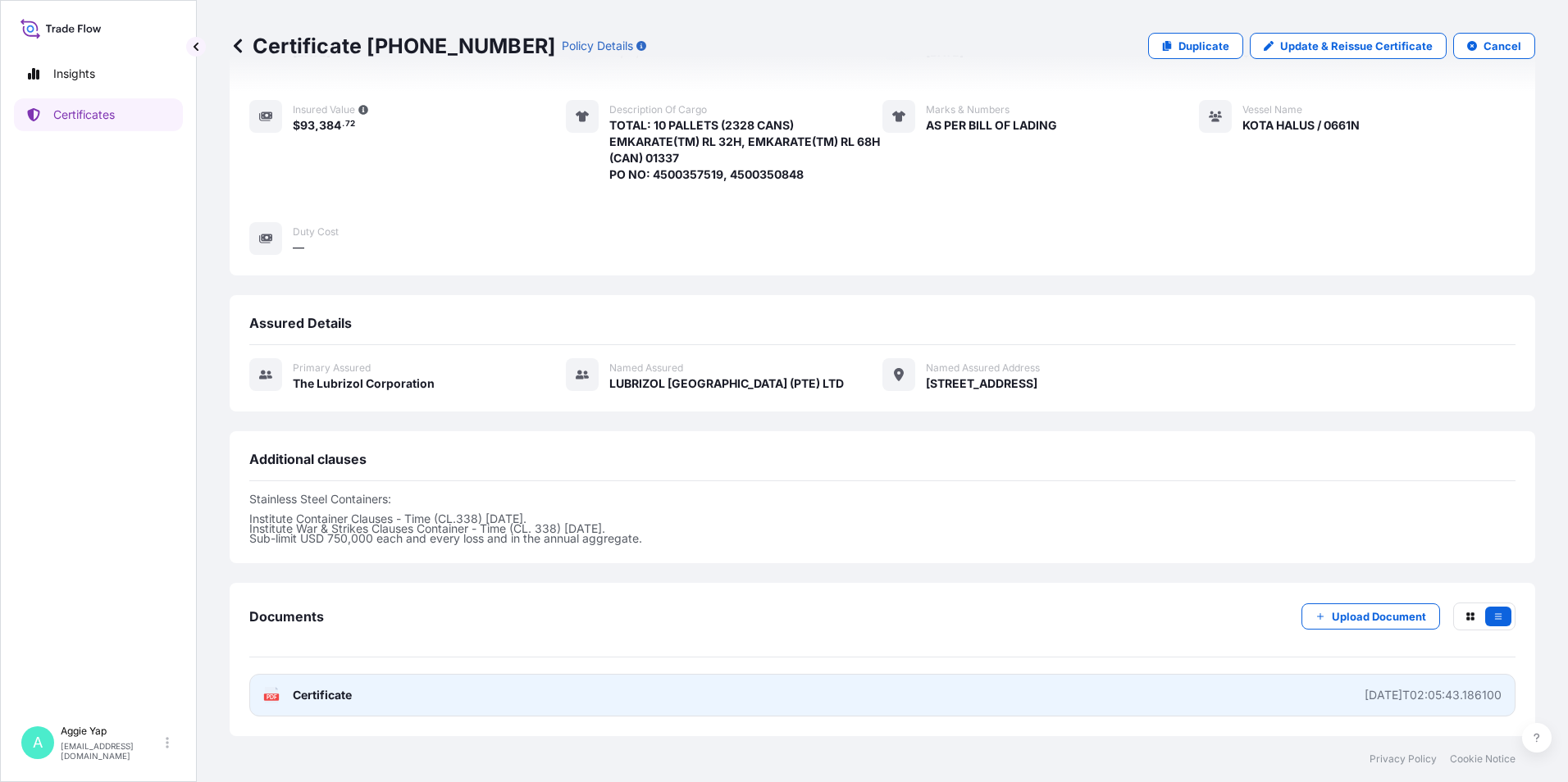
click at [444, 689] on link "PDF Certificate [DATE]T02:05:43.186100" at bounding box center [882, 695] width 1266 height 42
